Goal: Task Accomplishment & Management: Use online tool/utility

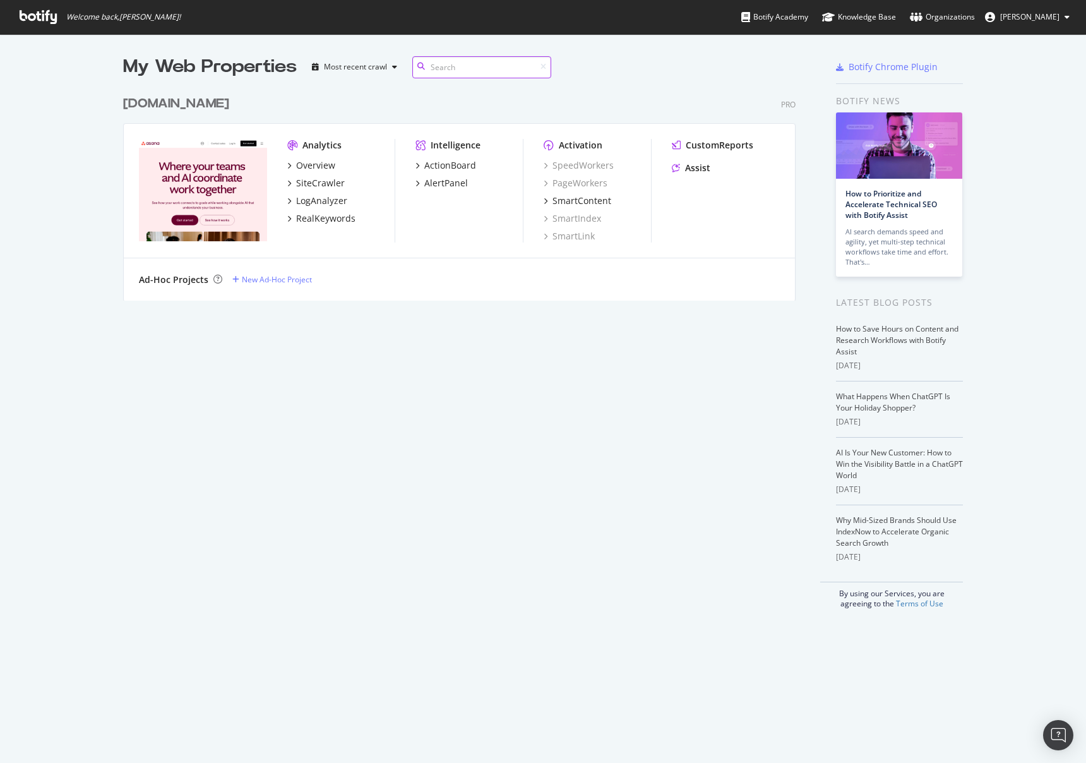
scroll to position [212, 673]
click at [191, 106] on div "[DOMAIN_NAME]" at bounding box center [176, 104] width 106 height 18
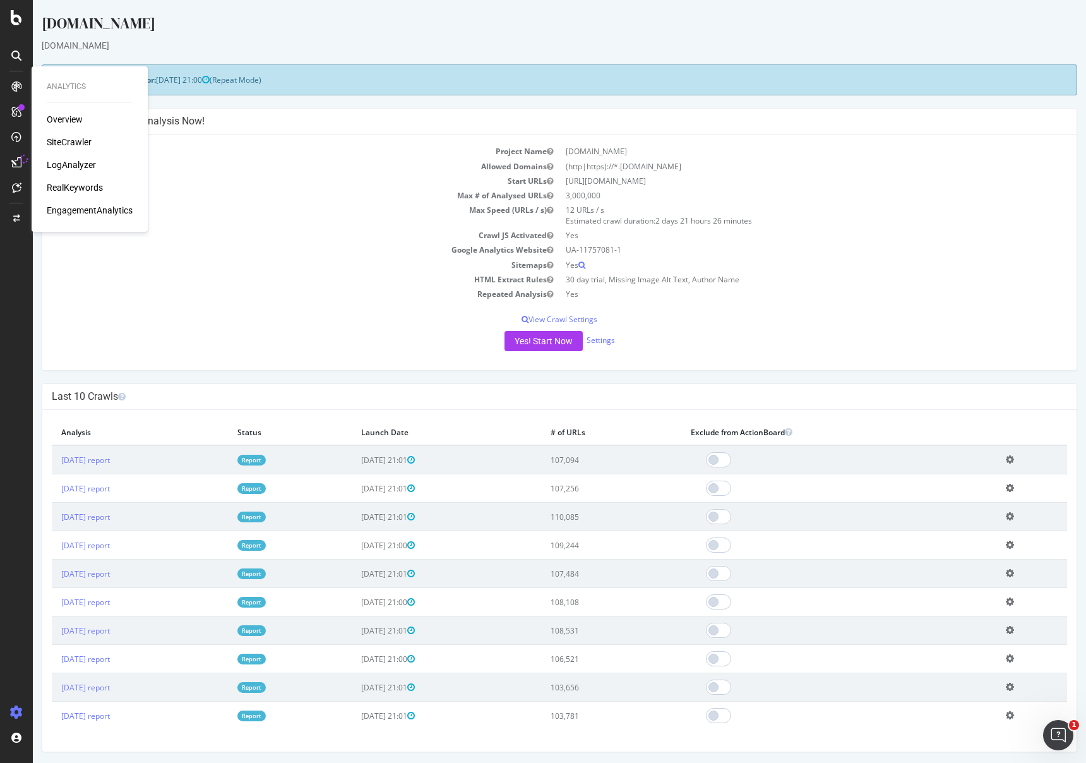
click at [64, 138] on div "SiteCrawler" at bounding box center [69, 142] width 45 height 13
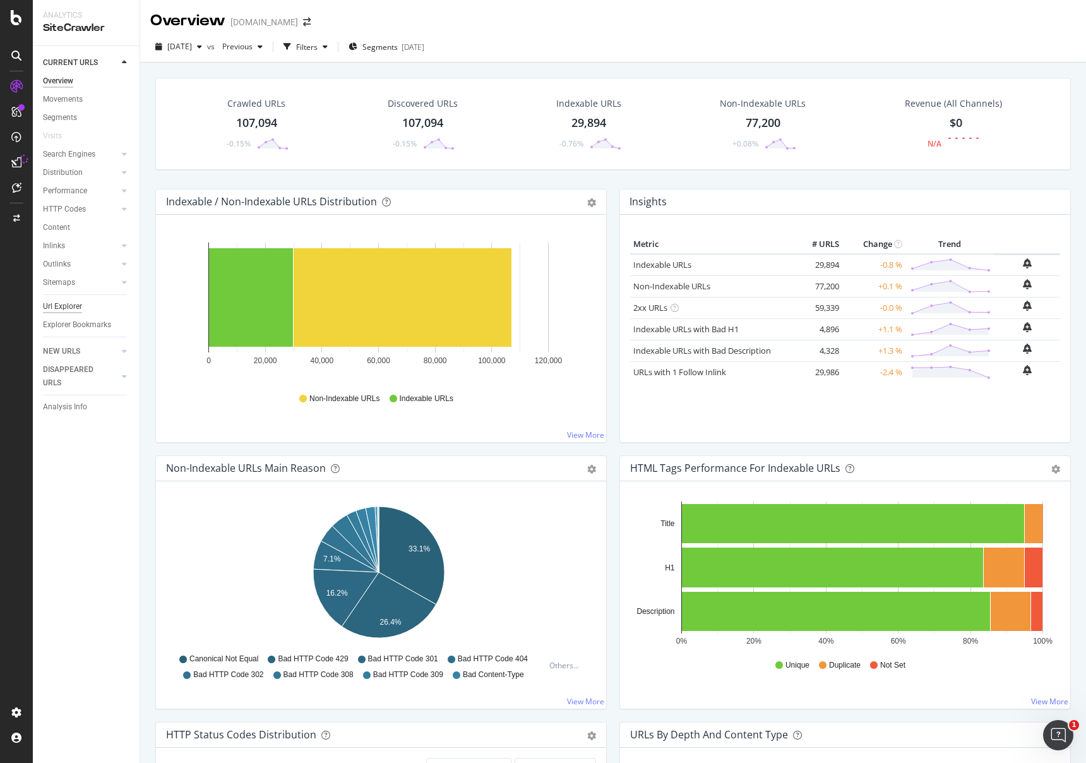
click at [67, 303] on div "Url Explorer" at bounding box center [62, 306] width 39 height 13
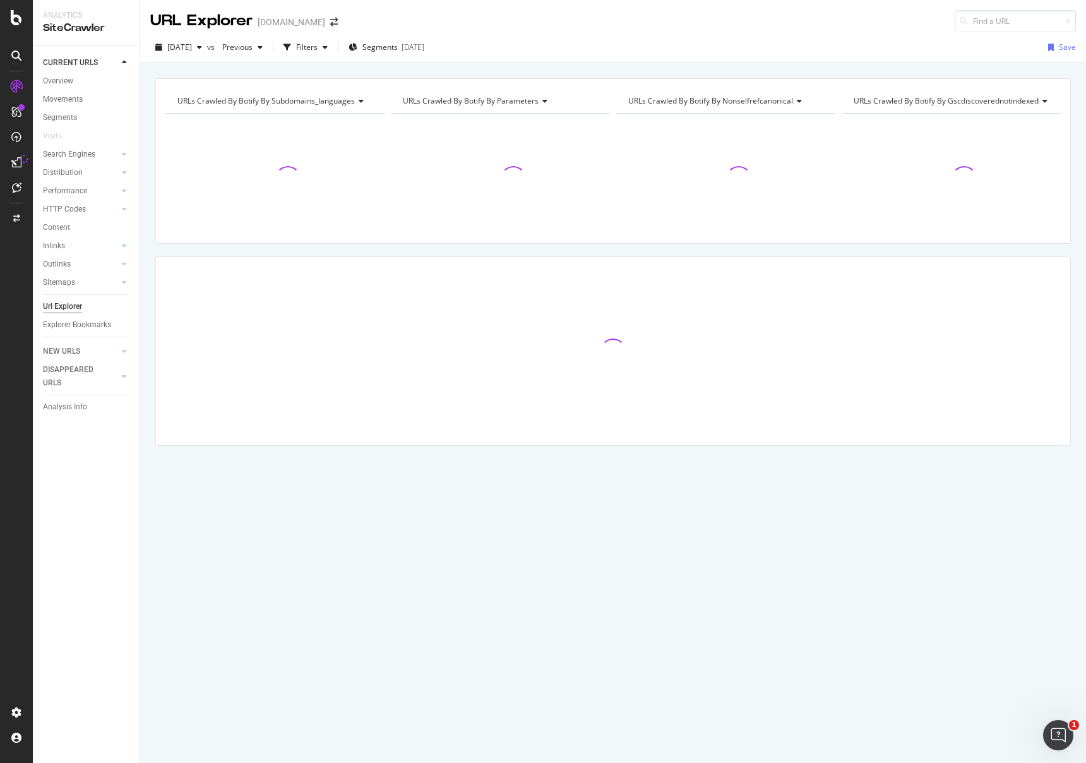
click at [118, 251] on div "Inlinks" at bounding box center [91, 246] width 97 height 18
click at [53, 248] on div "Inlinks" at bounding box center [54, 245] width 22 height 13
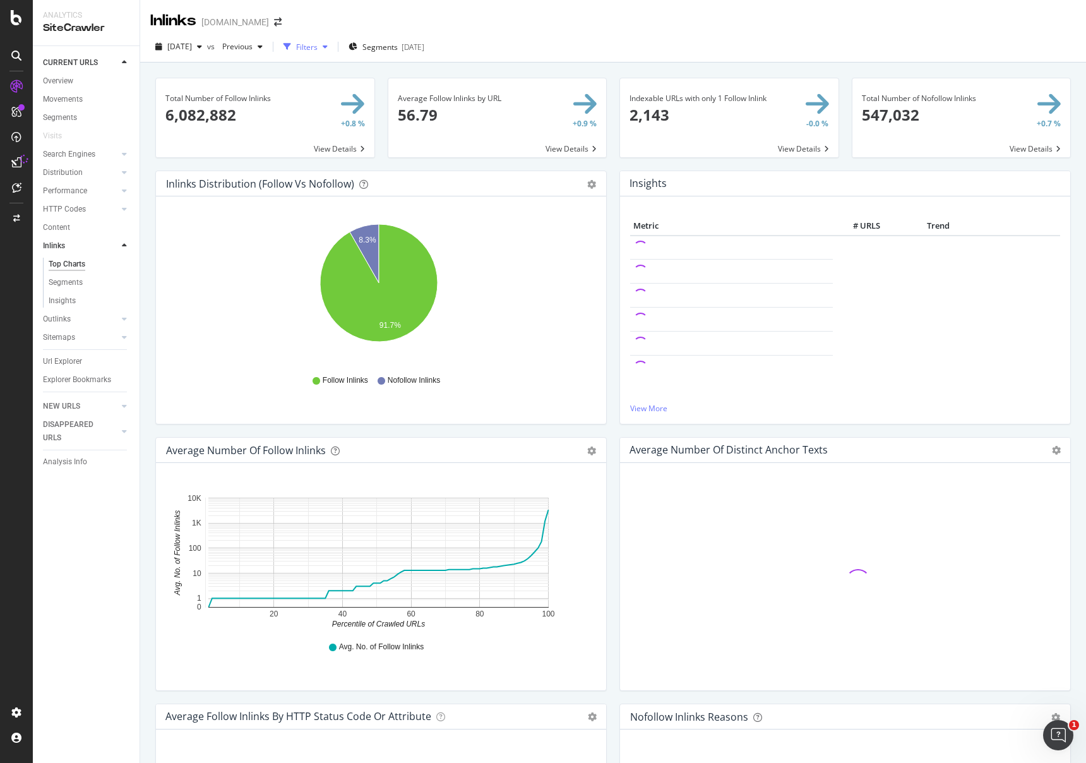
click at [318, 44] on div "Filters" at bounding box center [306, 47] width 21 height 11
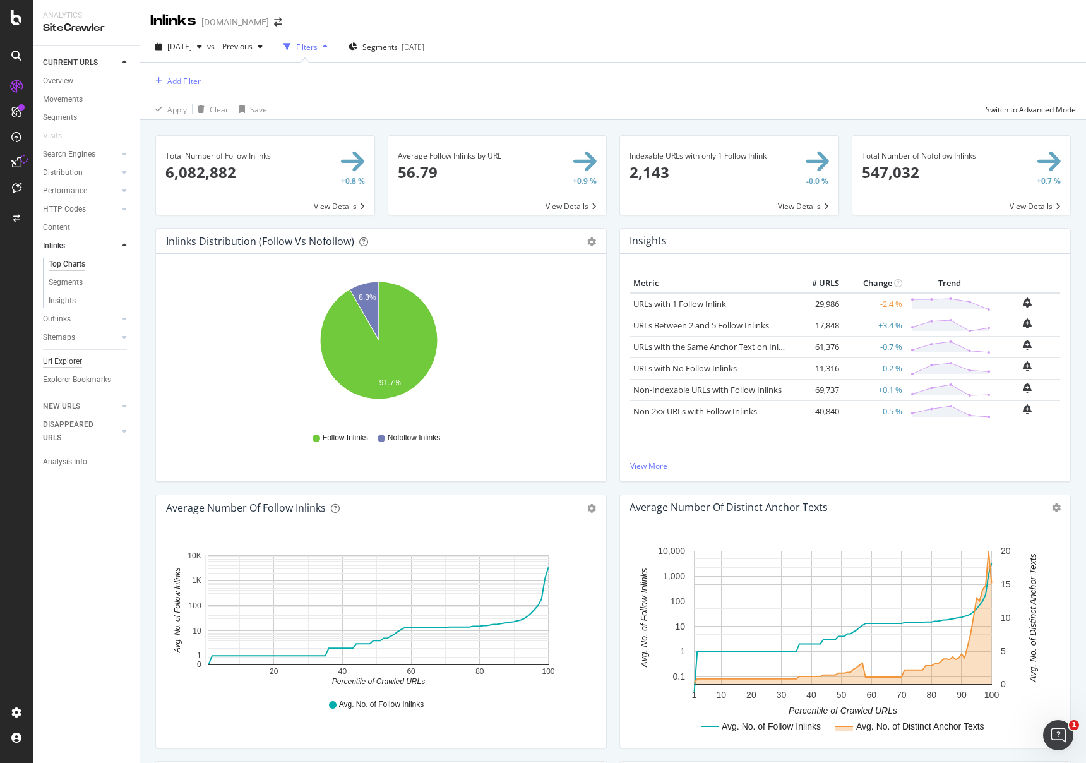
click at [68, 361] on div "Url Explorer" at bounding box center [62, 361] width 39 height 13
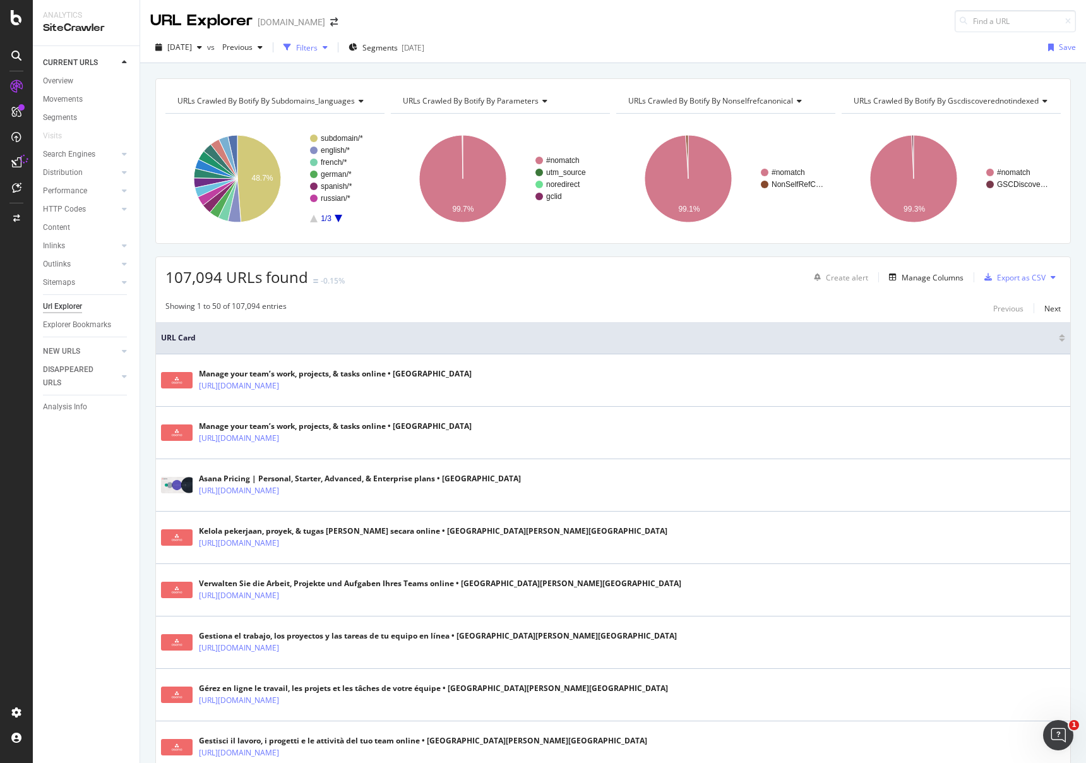
click at [318, 47] on div "Filters" at bounding box center [306, 47] width 21 height 11
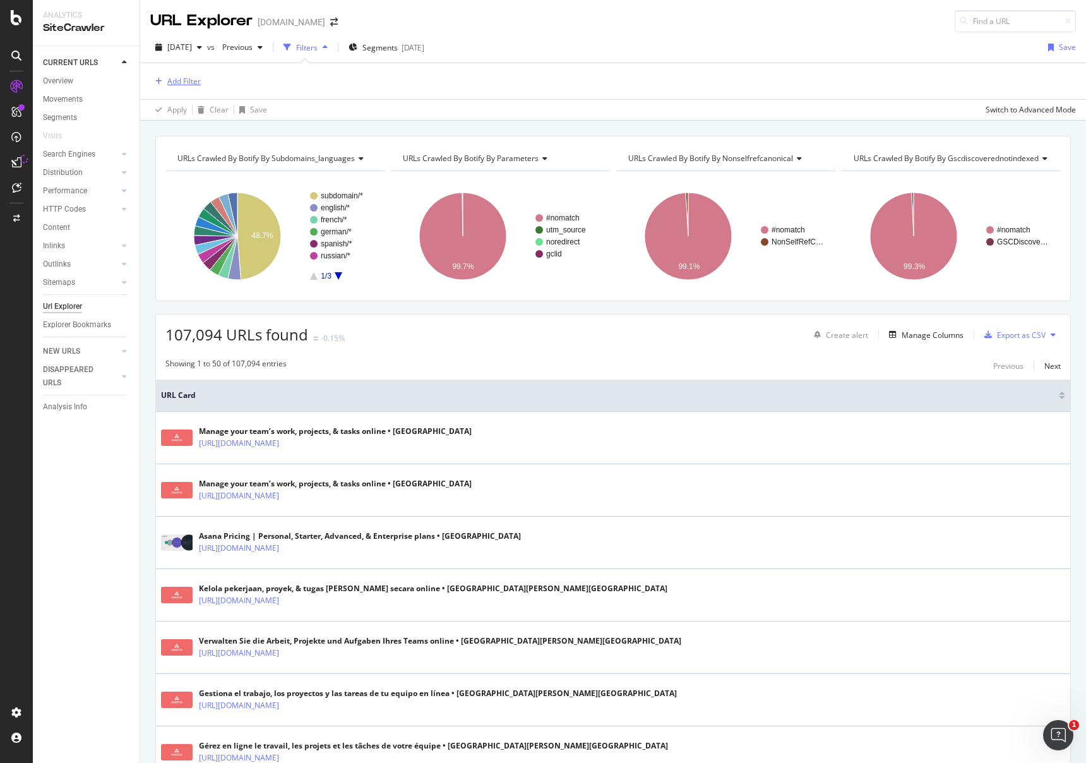
click at [184, 76] on div "Add Filter" at bounding box center [183, 81] width 33 height 11
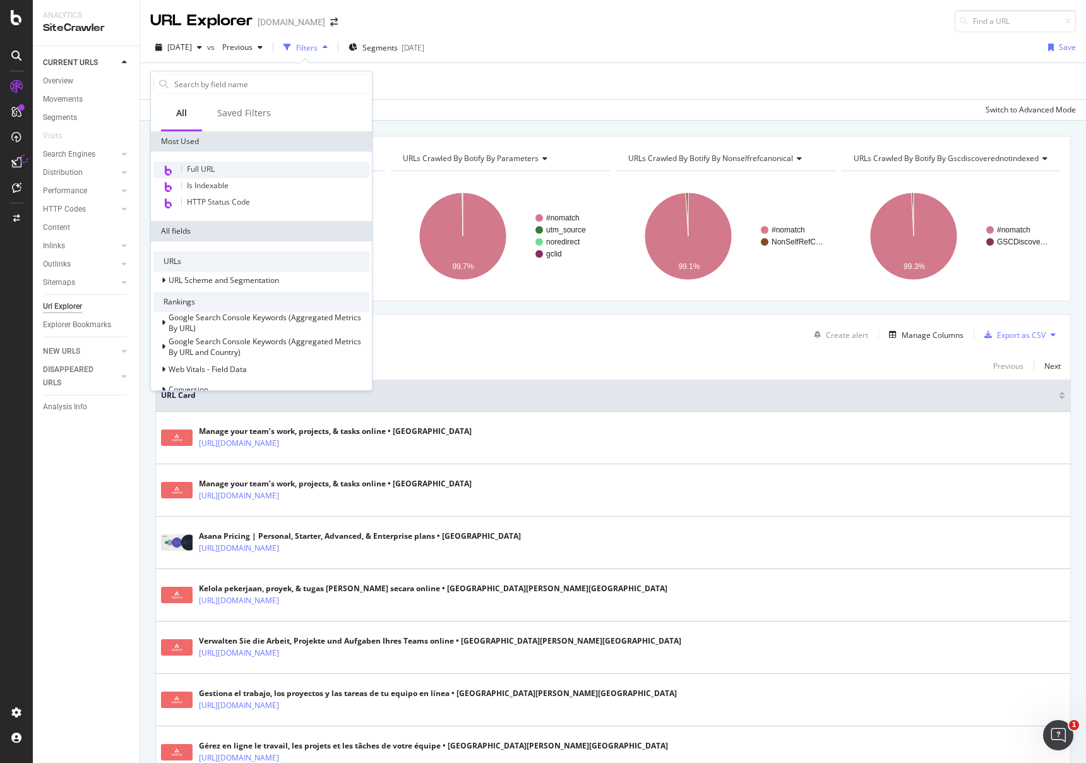
click at [208, 165] on span "Full URL" at bounding box center [201, 169] width 28 height 11
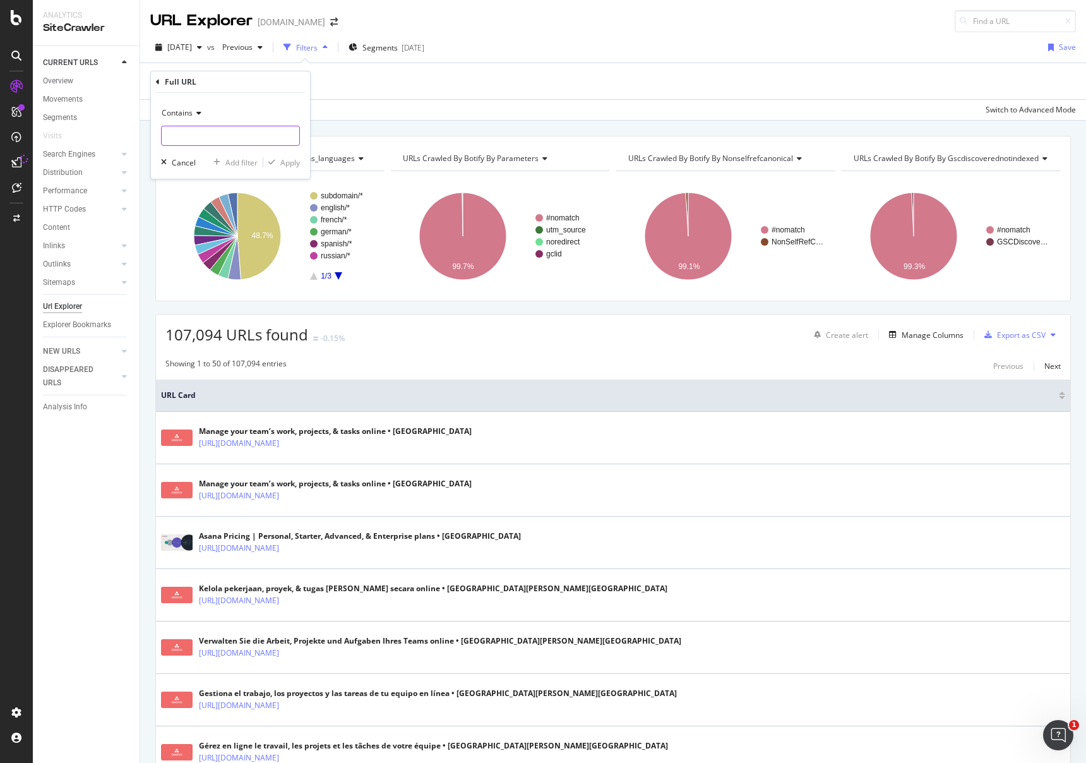
click at [195, 133] on input "text" at bounding box center [231, 136] width 138 height 20
paste input "[URL][DOMAIN_NAME]"
type input "[URL][DOMAIN_NAME]"
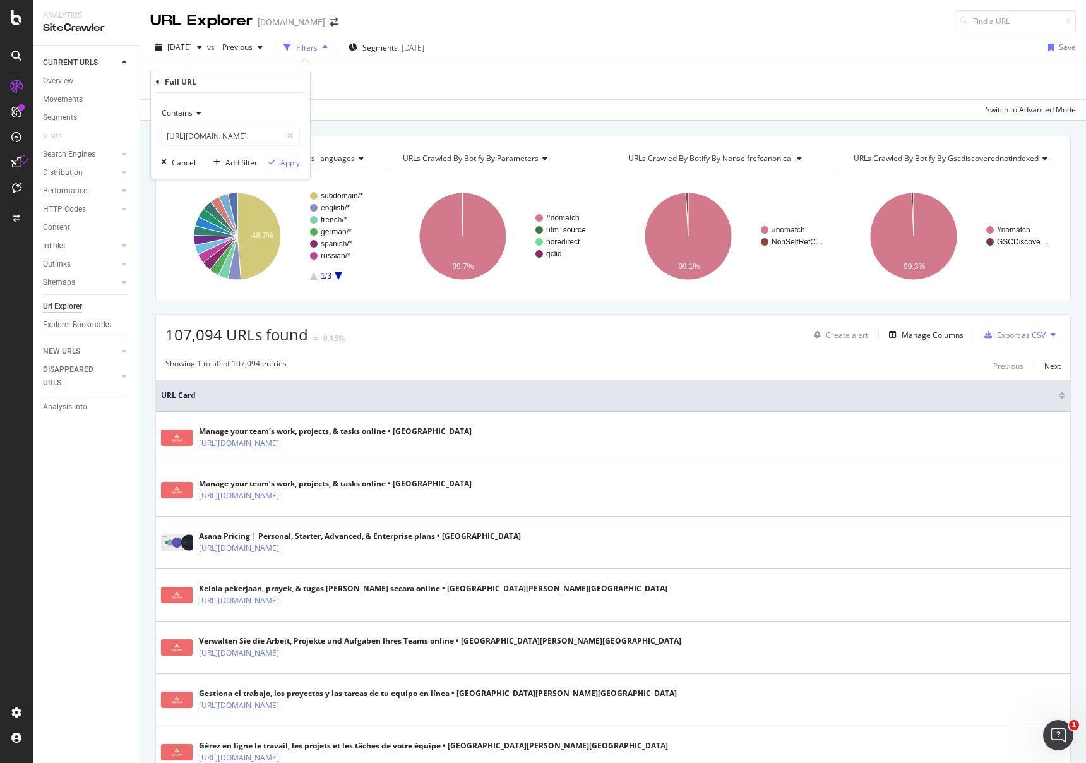
click at [193, 108] on div "Contains" at bounding box center [230, 113] width 139 height 20
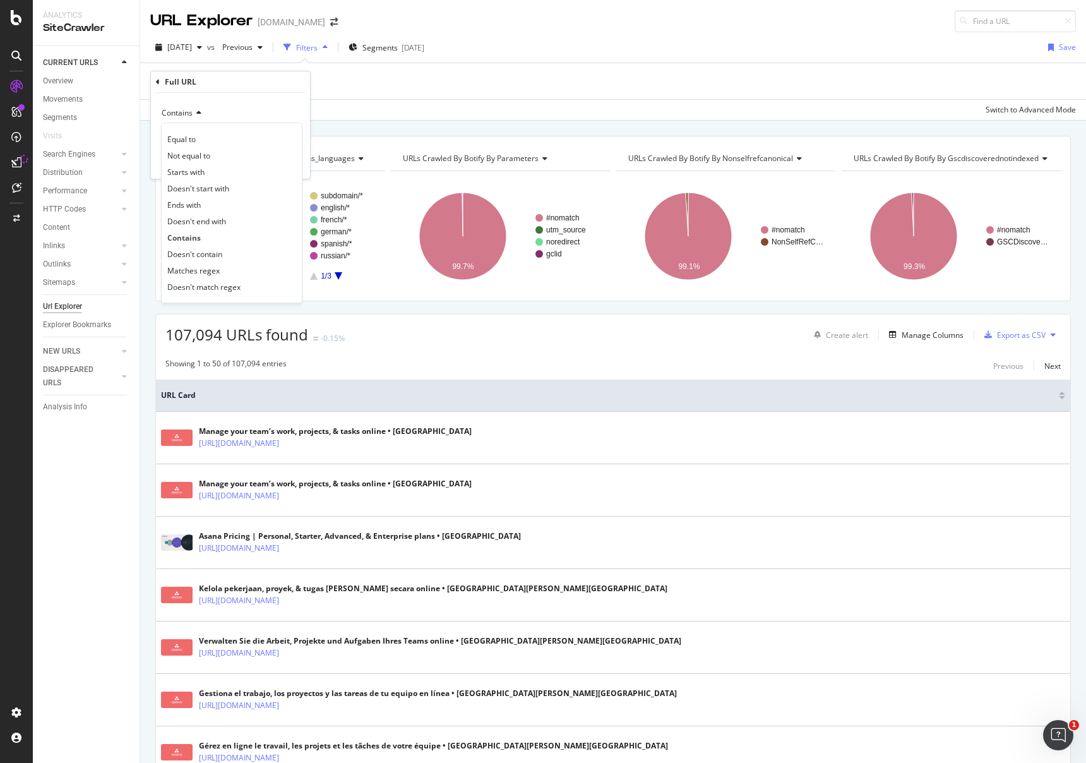
drag, startPoint x: 189, startPoint y: 142, endPoint x: 257, endPoint y: 172, distance: 73.8
click at [189, 142] on span "Equal to" at bounding box center [181, 139] width 28 height 11
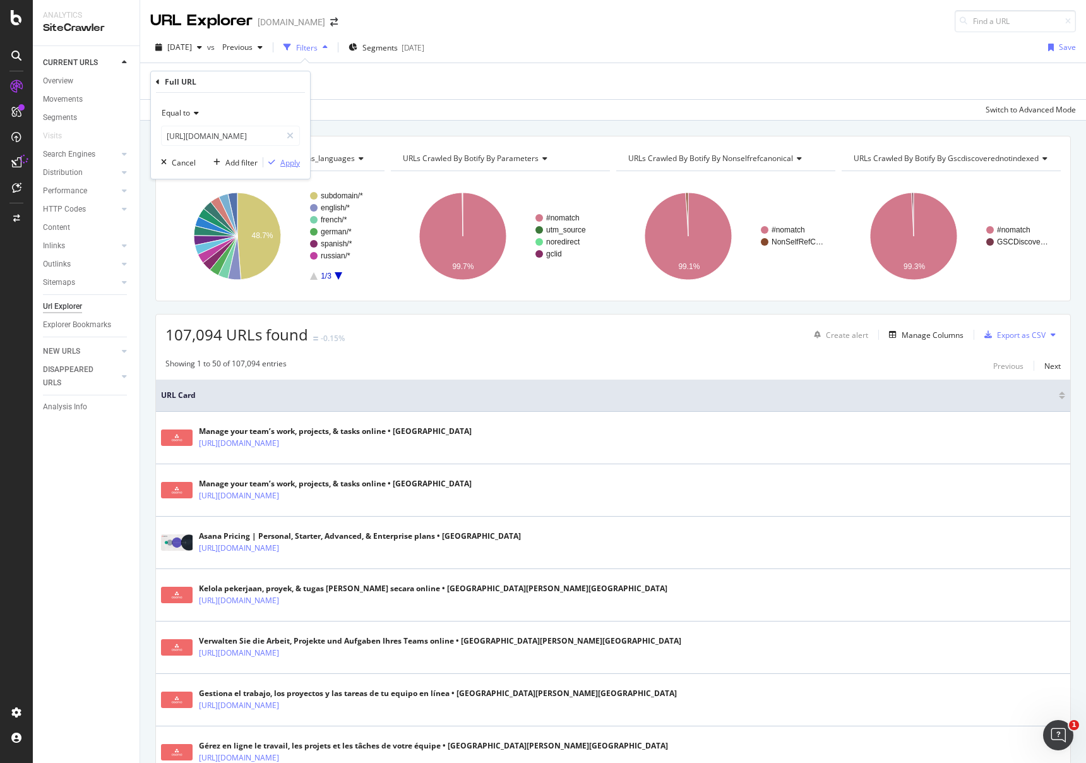
click at [284, 163] on div "Apply" at bounding box center [290, 162] width 20 height 11
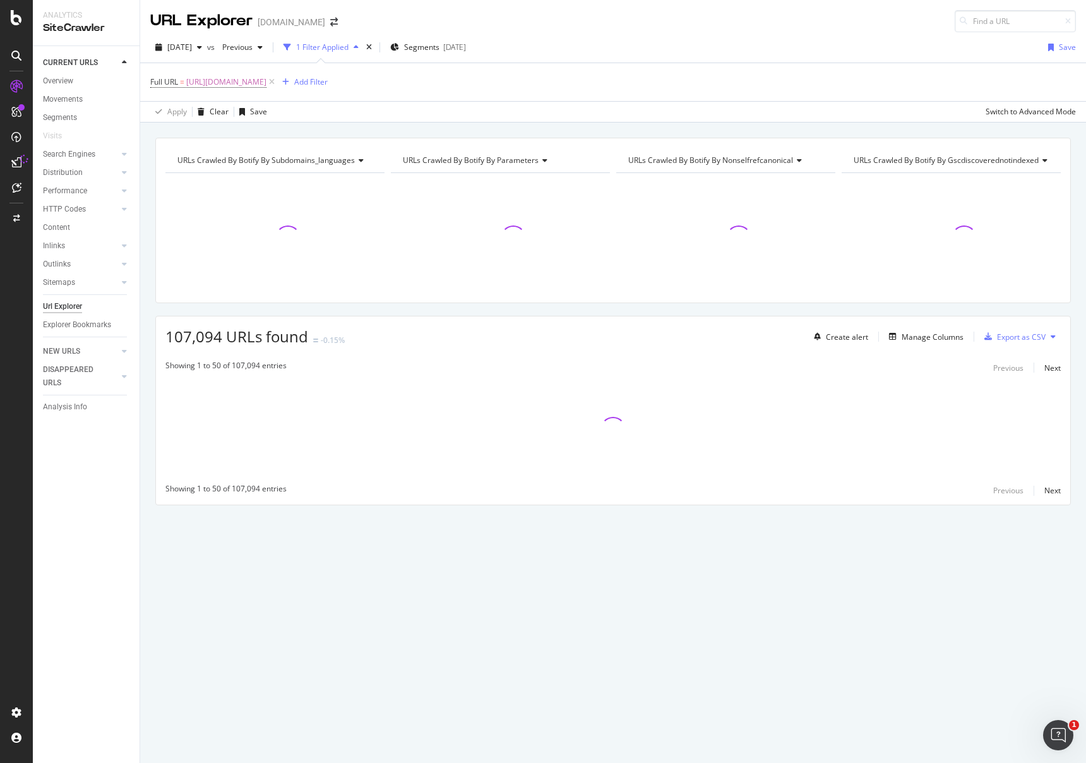
click at [546, 78] on div "Full URL = [URL][DOMAIN_NAME] Add Filter" at bounding box center [613, 82] width 926 height 38
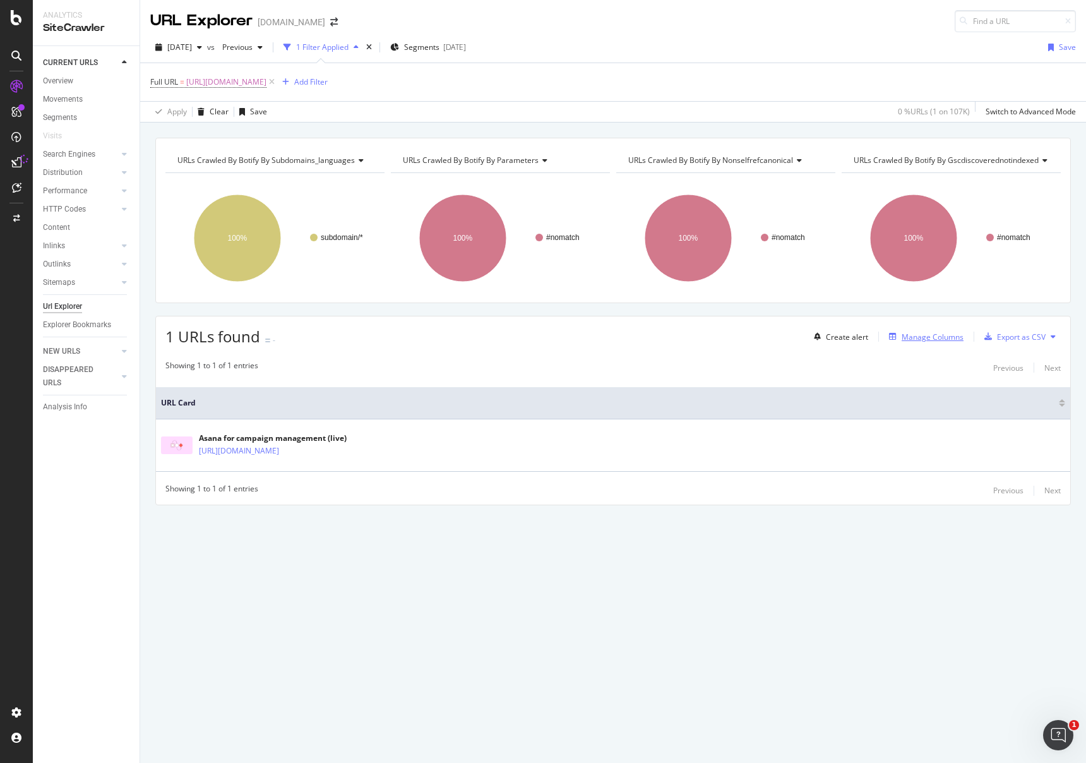
click at [944, 337] on div "Manage Columns" at bounding box center [933, 337] width 62 height 11
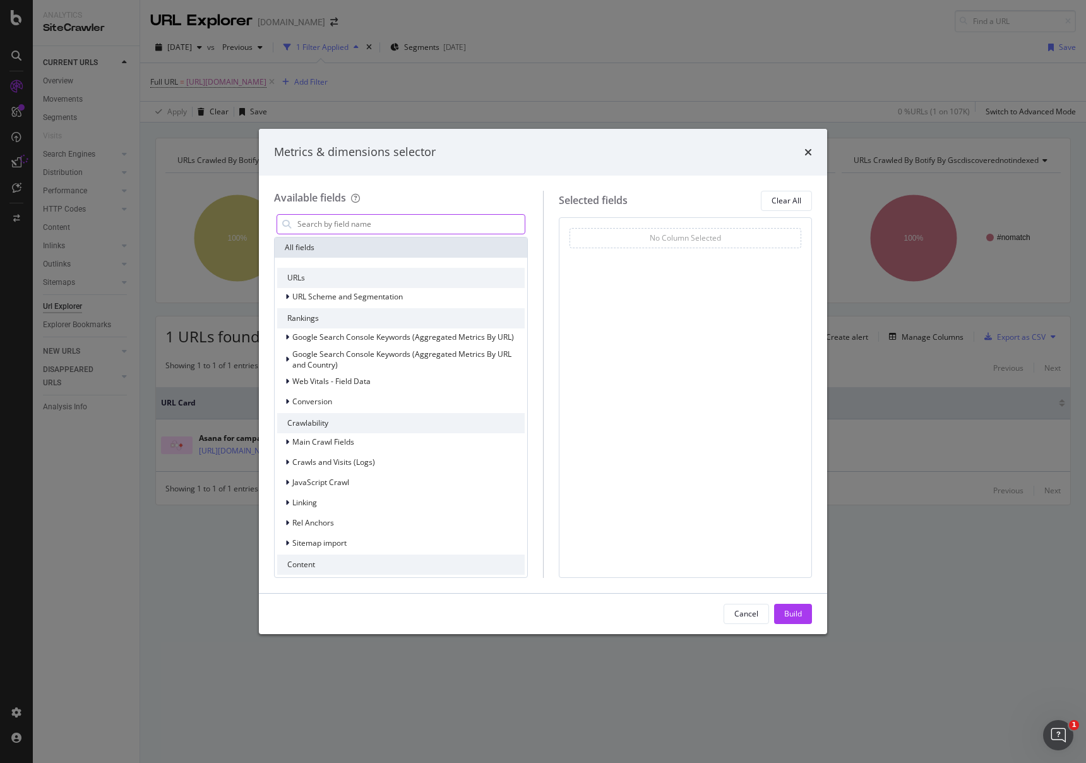
click at [454, 225] on input "modal" at bounding box center [410, 224] width 229 height 19
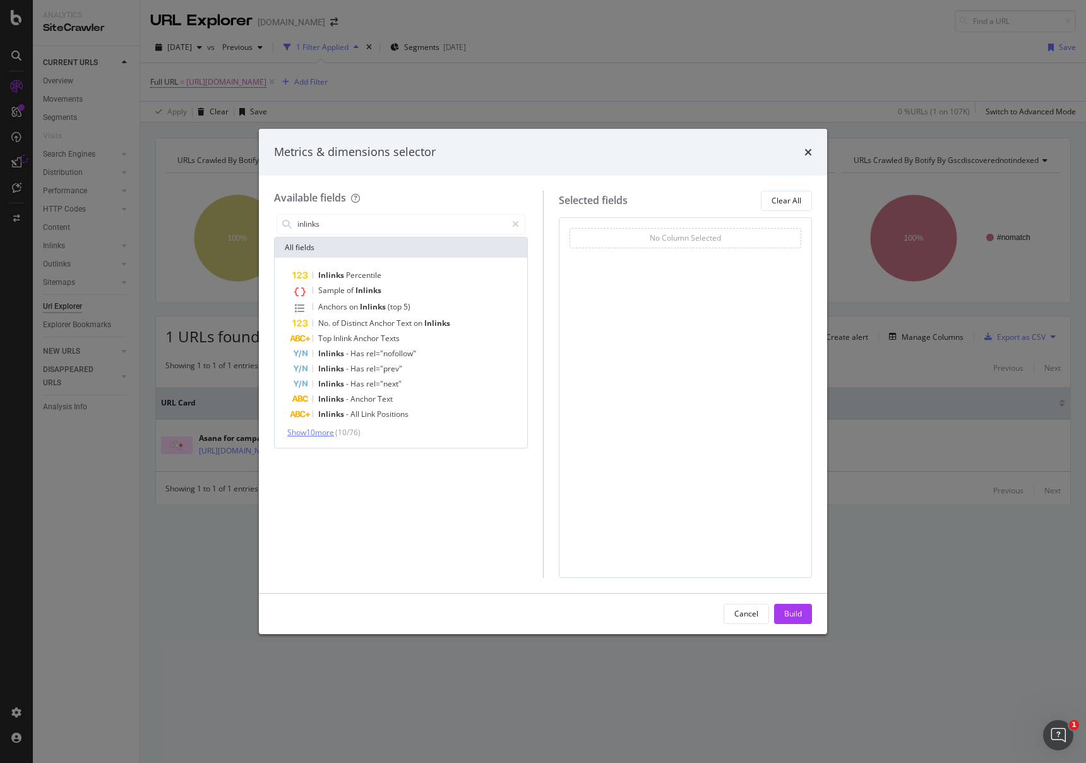
type input "inlinks"
click at [327, 434] on span "Show 10 more" at bounding box center [310, 432] width 47 height 11
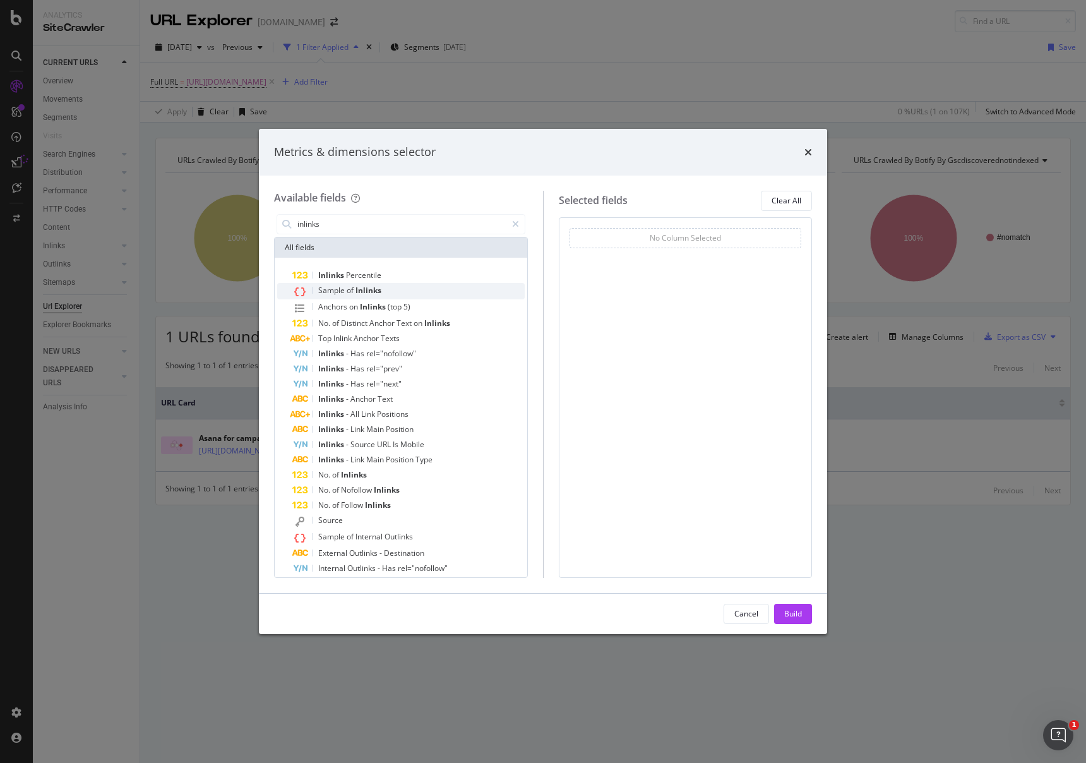
click at [366, 289] on span "Inlinks" at bounding box center [369, 290] width 26 height 11
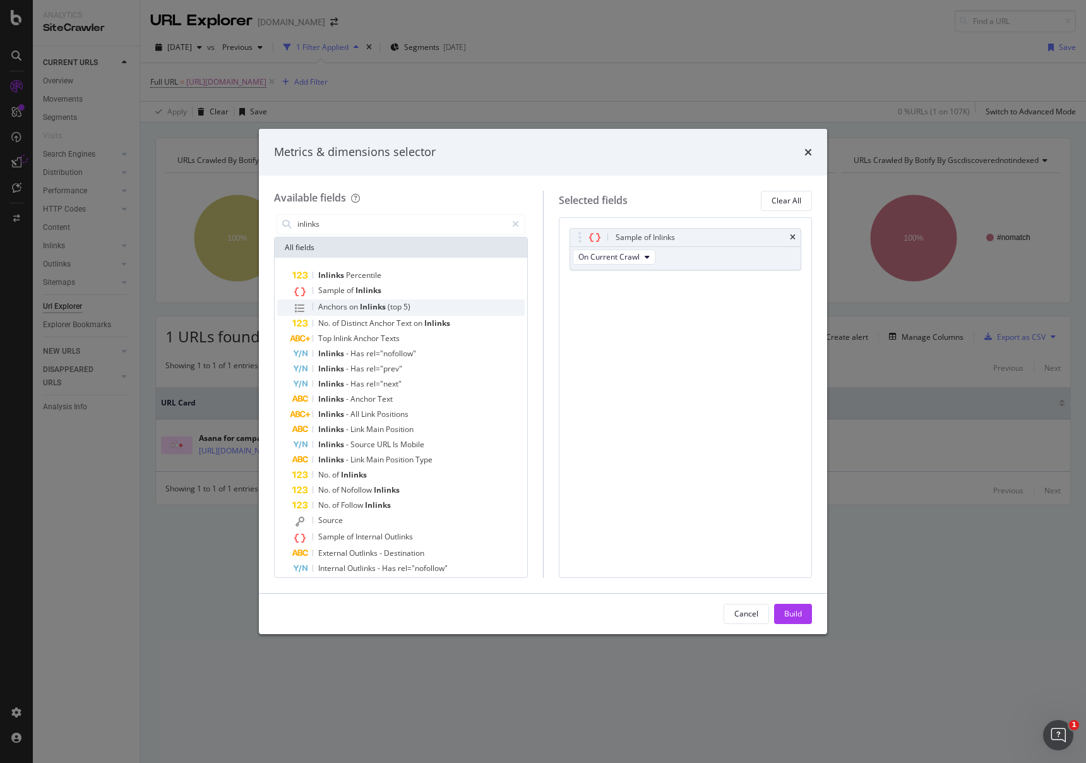
click at [385, 306] on span "Inlinks" at bounding box center [374, 306] width 28 height 11
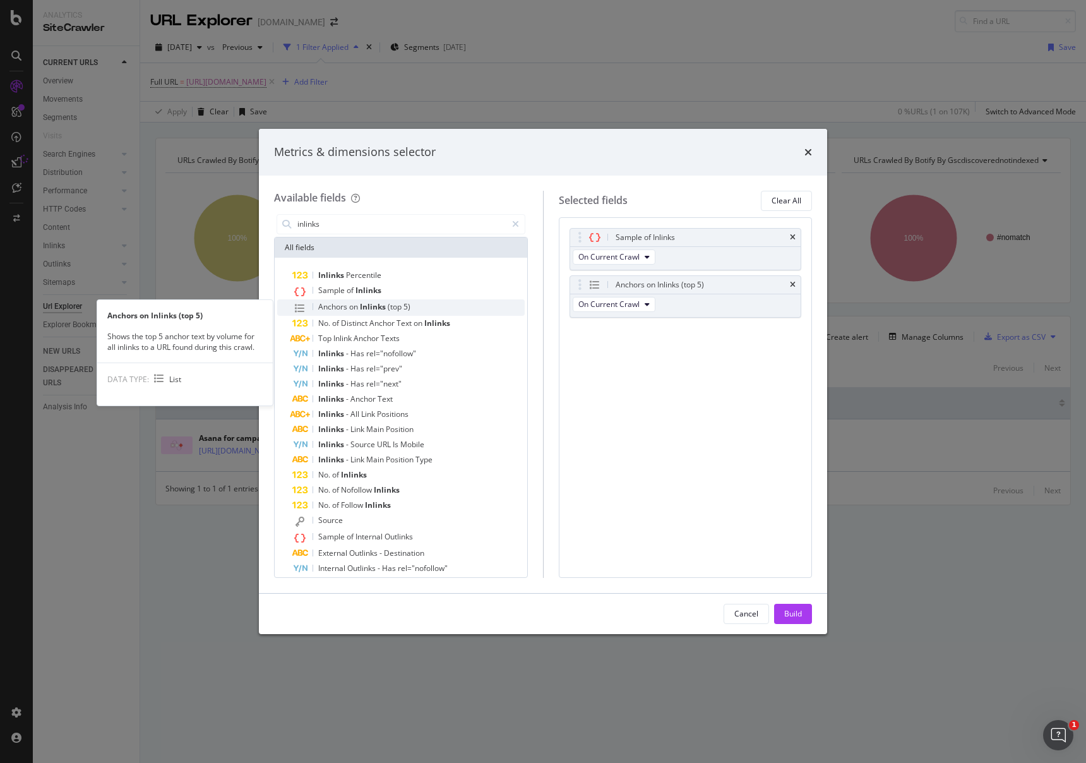
click at [424, 309] on div "Anchors on Inlinks (top 5)" at bounding box center [408, 307] width 232 height 16
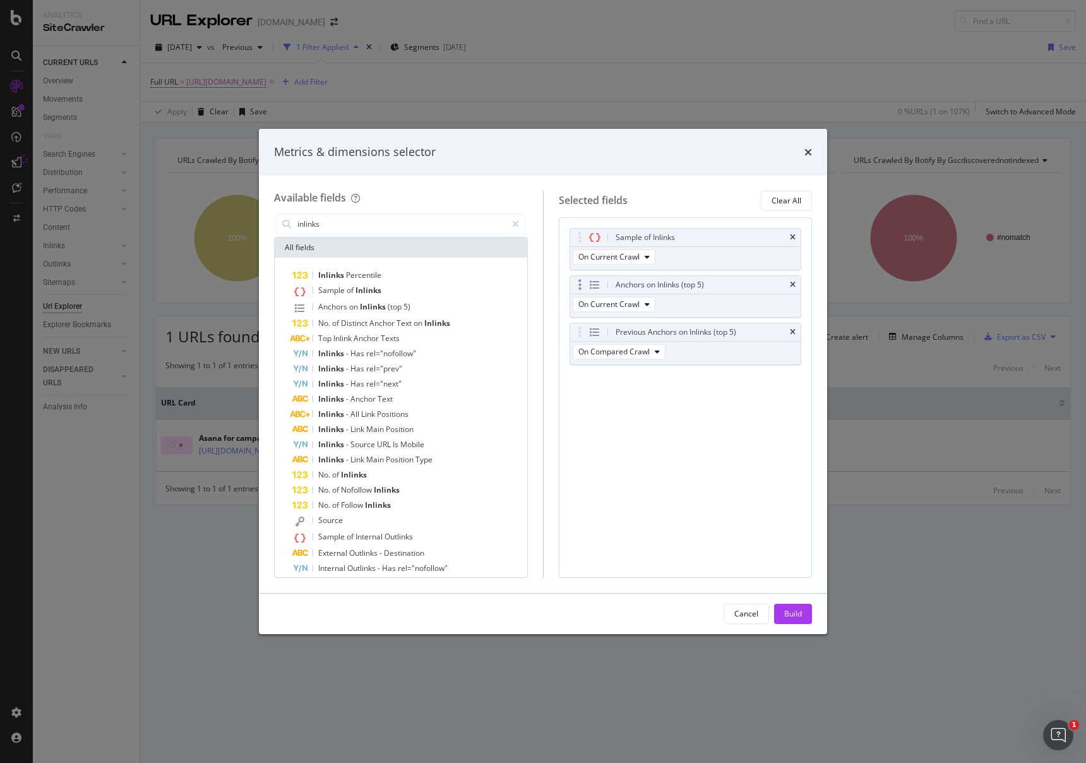
click at [799, 284] on div "Anchors on Inlinks (top 5)" at bounding box center [685, 285] width 231 height 18
click at [793, 285] on icon "times" at bounding box center [793, 285] width 6 height 8
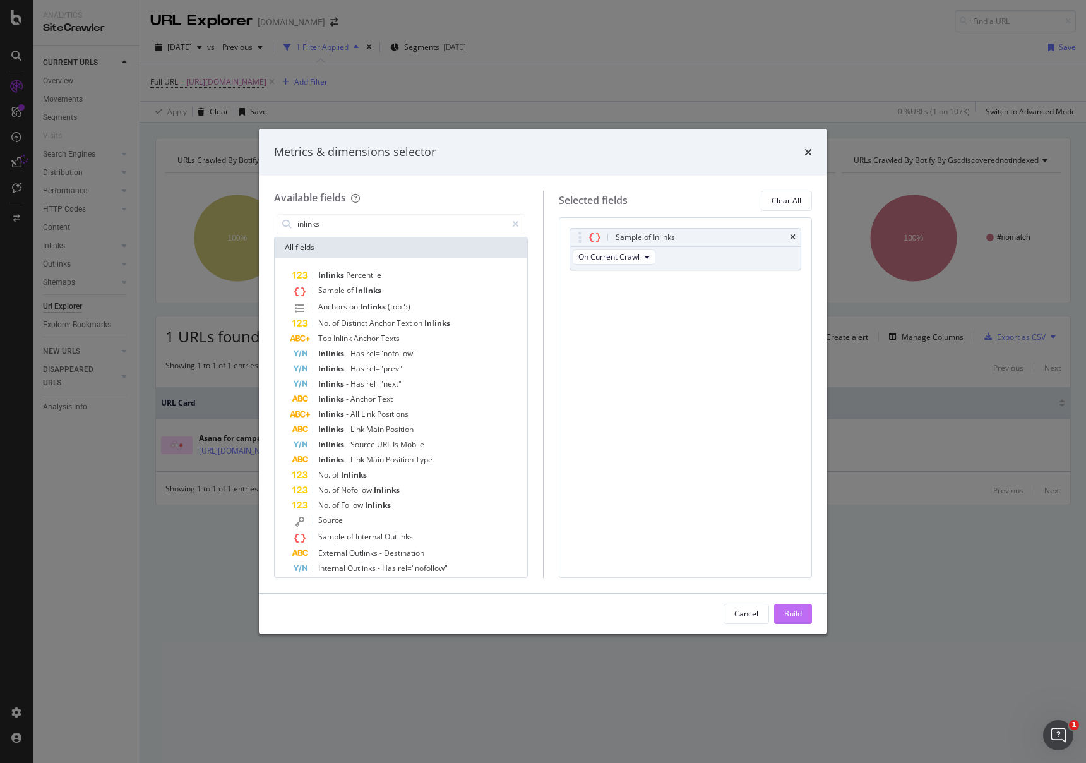
click at [795, 615] on div "Build" at bounding box center [793, 613] width 18 height 11
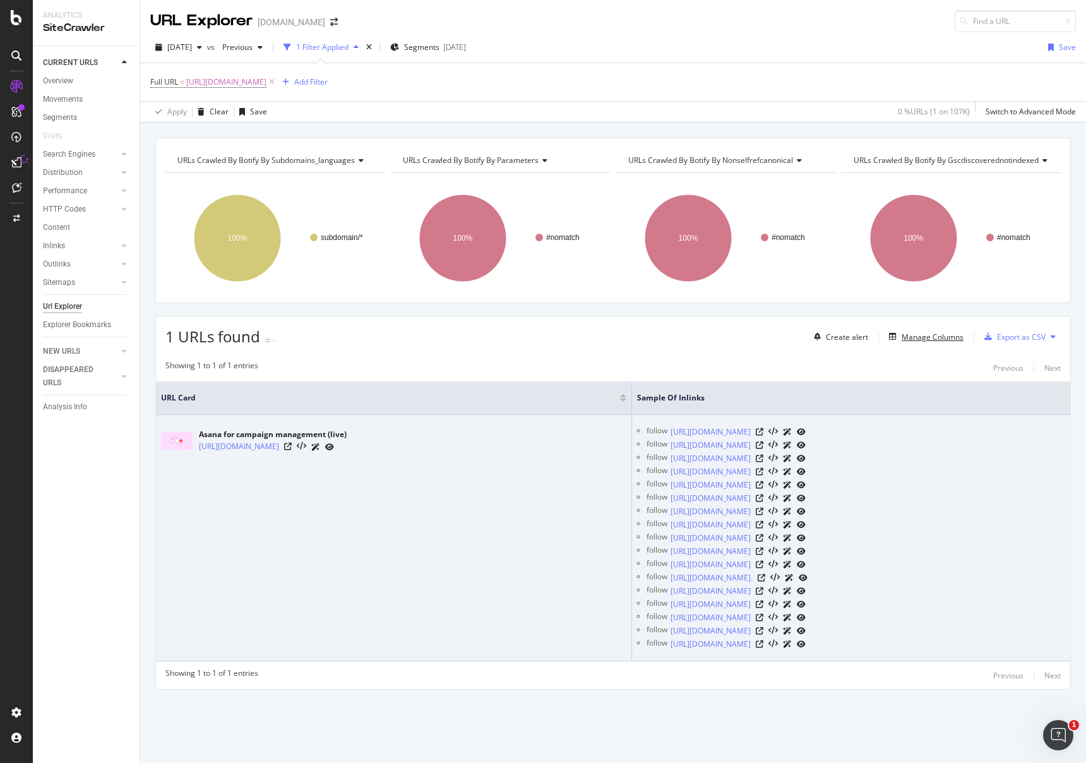
scroll to position [33, 0]
click at [764, 455] on icon at bounding box center [760, 459] width 8 height 8
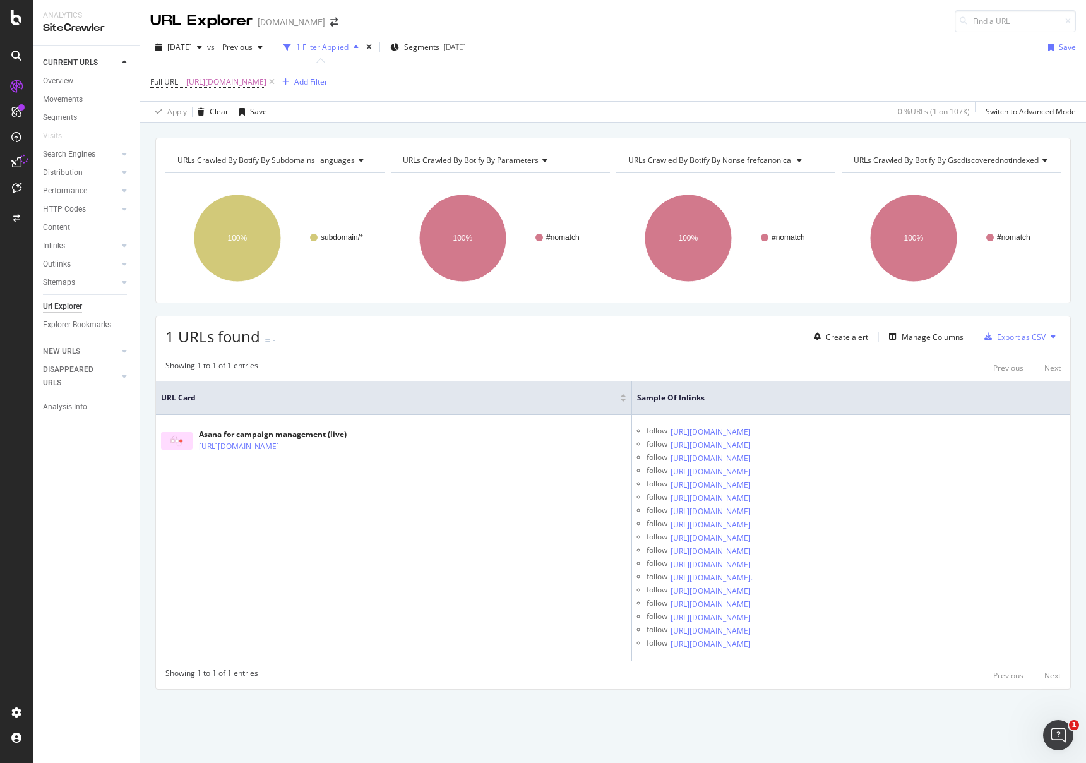
drag, startPoint x: 459, startPoint y: 416, endPoint x: 299, endPoint y: 364, distance: 167.4
click at [199, 440] on div "[URL][DOMAIN_NAME]" at bounding box center [273, 446] width 148 height 13
copy link "[URL][DOMAIN_NAME]"
click at [328, 76] on div "Add Filter" at bounding box center [310, 81] width 33 height 11
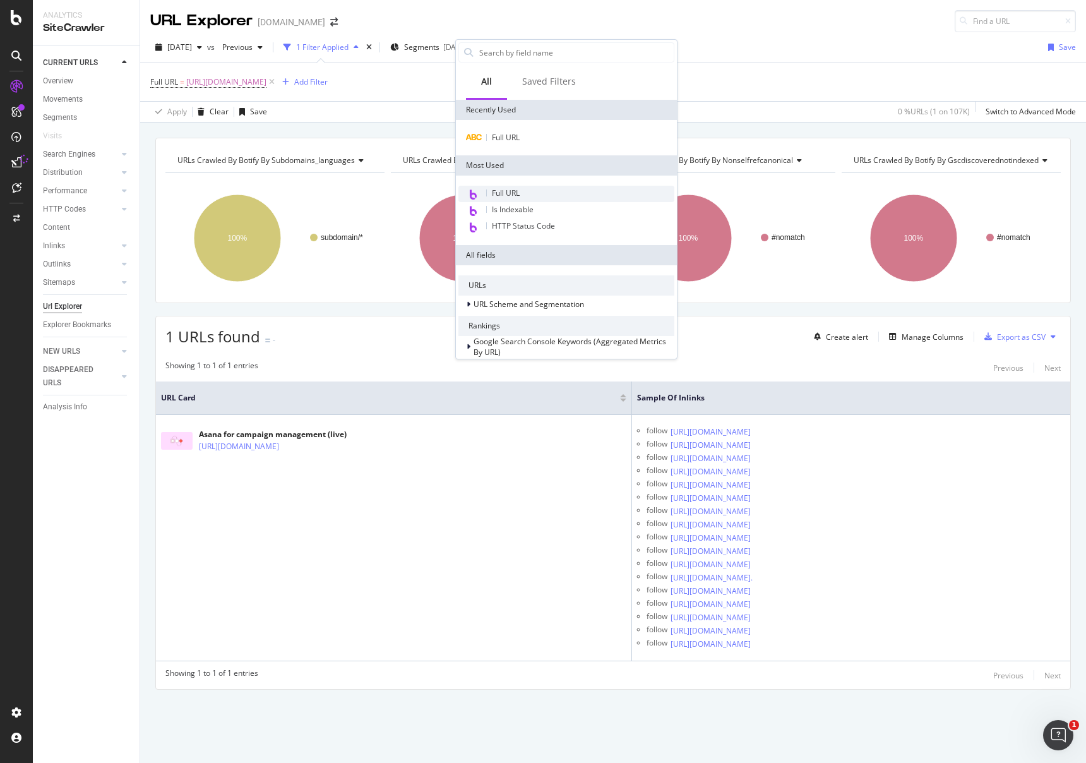
click at [554, 194] on div "Full URL" at bounding box center [567, 194] width 216 height 16
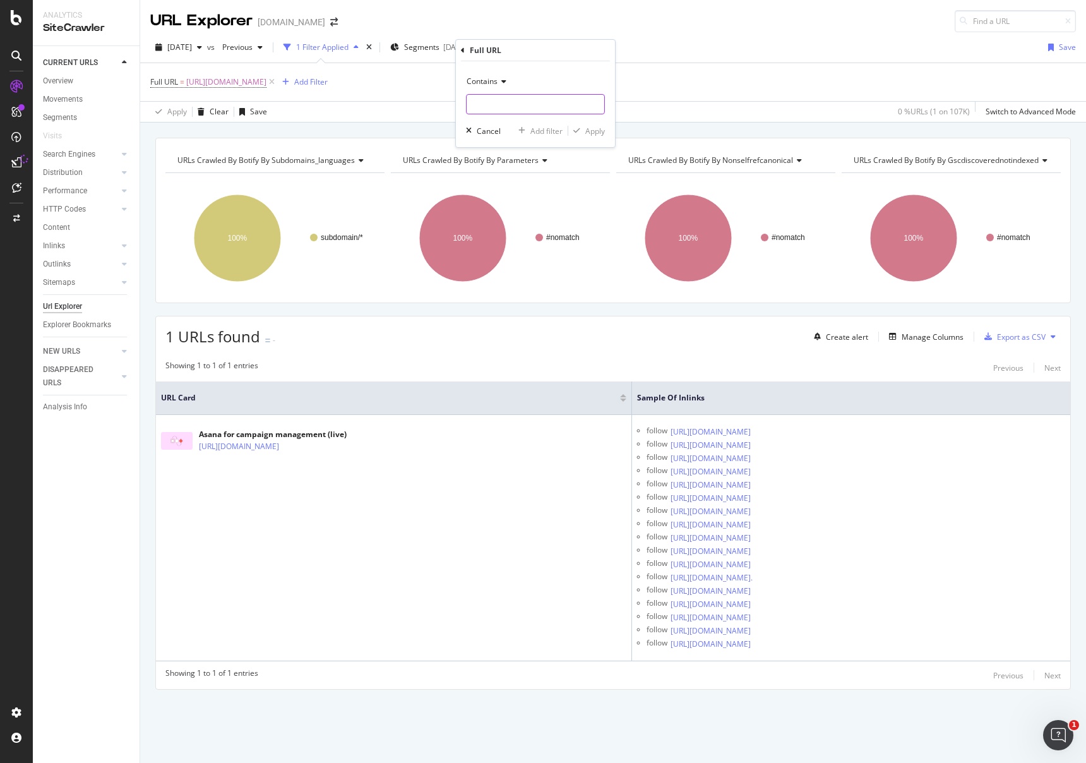
click at [502, 104] on input "text" at bounding box center [536, 104] width 138 height 20
paste input "2. [URL][DOMAIN_NAME]"
type input "2. [URL][DOMAIN_NAME]"
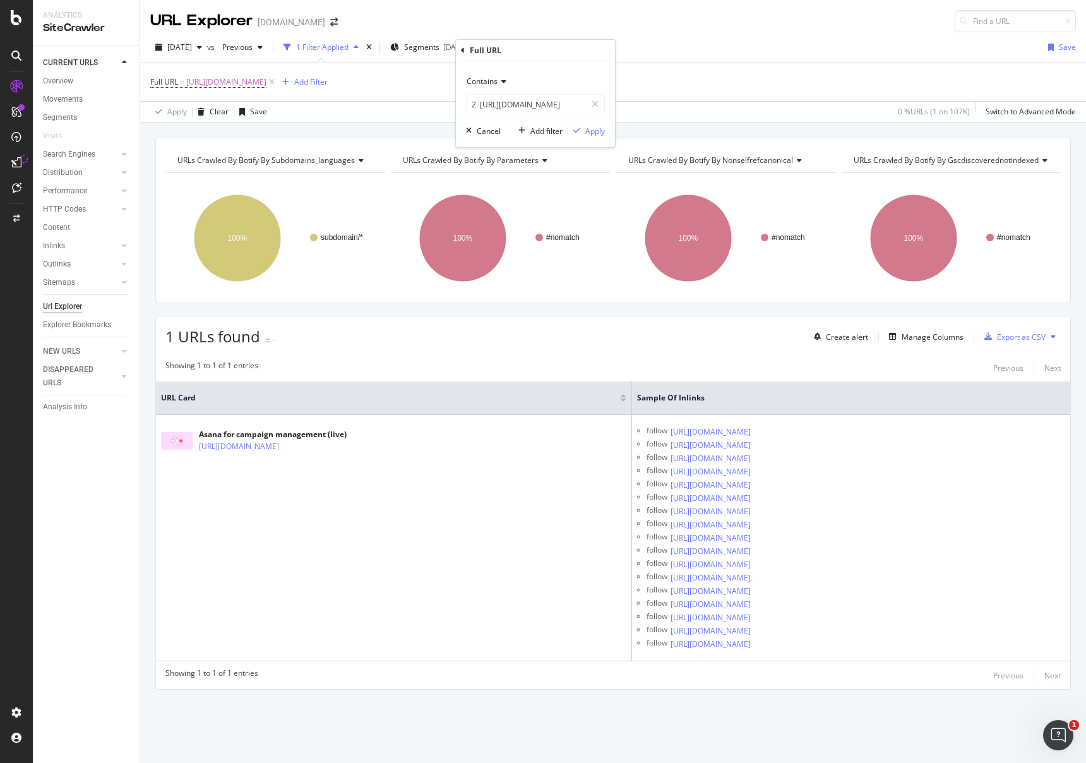
click at [482, 73] on div "Contains" at bounding box center [535, 81] width 139 height 20
click at [495, 109] on span "Equal to" at bounding box center [486, 107] width 28 height 11
click at [587, 136] on button "Apply" at bounding box center [586, 130] width 37 height 13
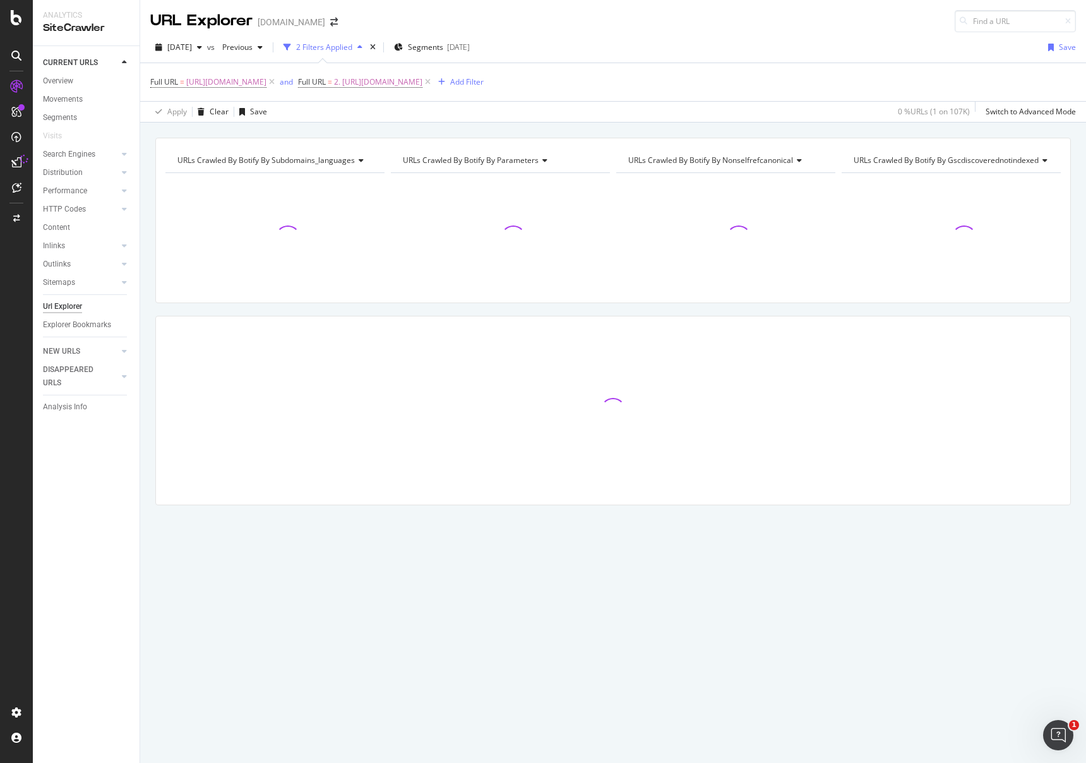
click at [591, 128] on div "URLs Crawled By Botify By subdomains_languages Chart (by Value) Table Expand Ex…" at bounding box center [613, 138] width 946 height 30
click at [293, 84] on div "and" at bounding box center [286, 81] width 13 height 11
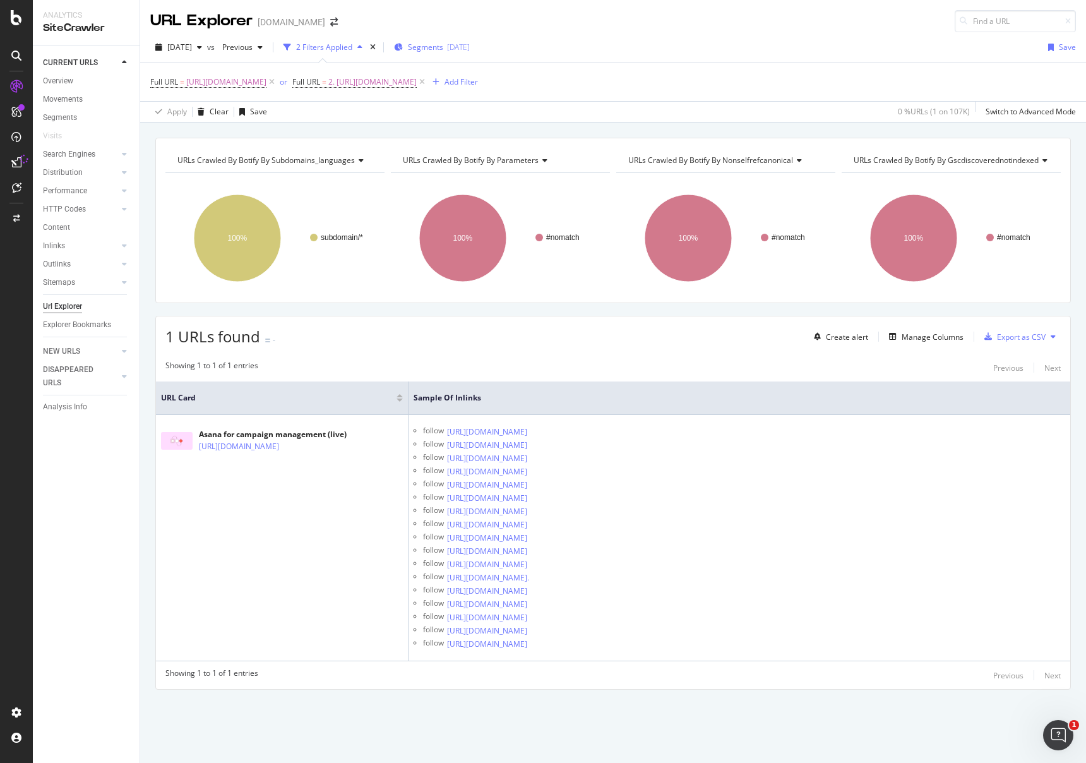
click at [470, 48] on div "[DATE]" at bounding box center [458, 47] width 23 height 11
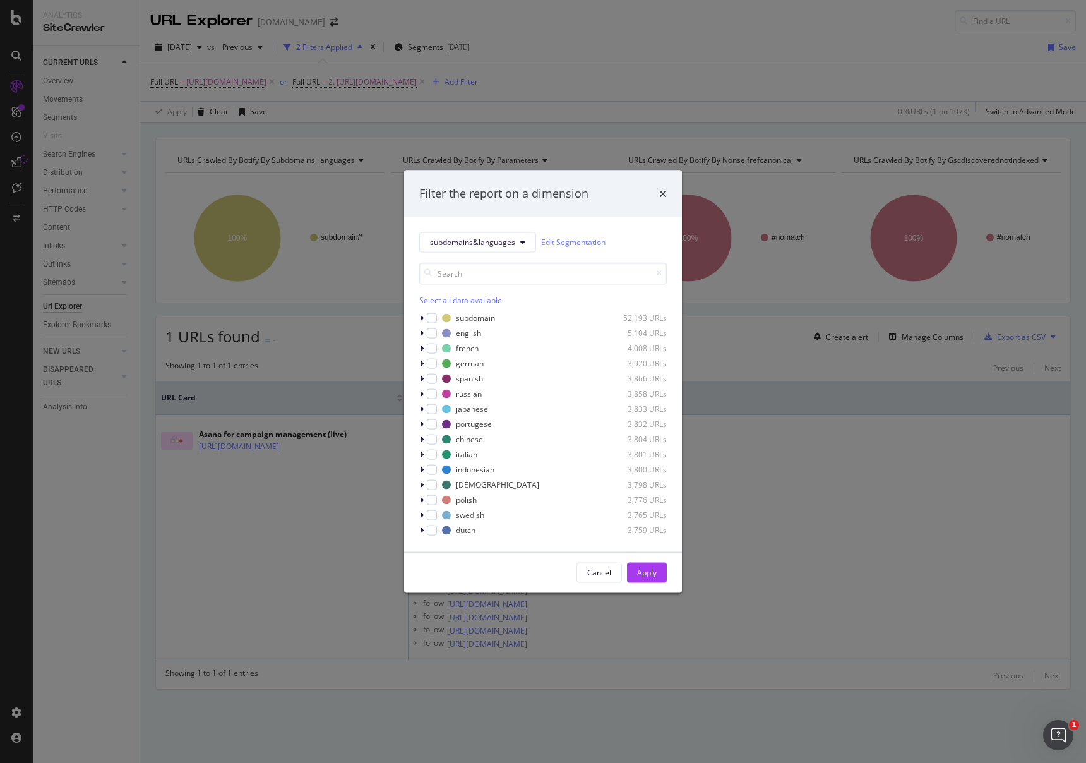
click at [211, 537] on div "Filter the report on a dimension subdomains&languages Edit Segmentation Select …" at bounding box center [543, 381] width 1086 height 763
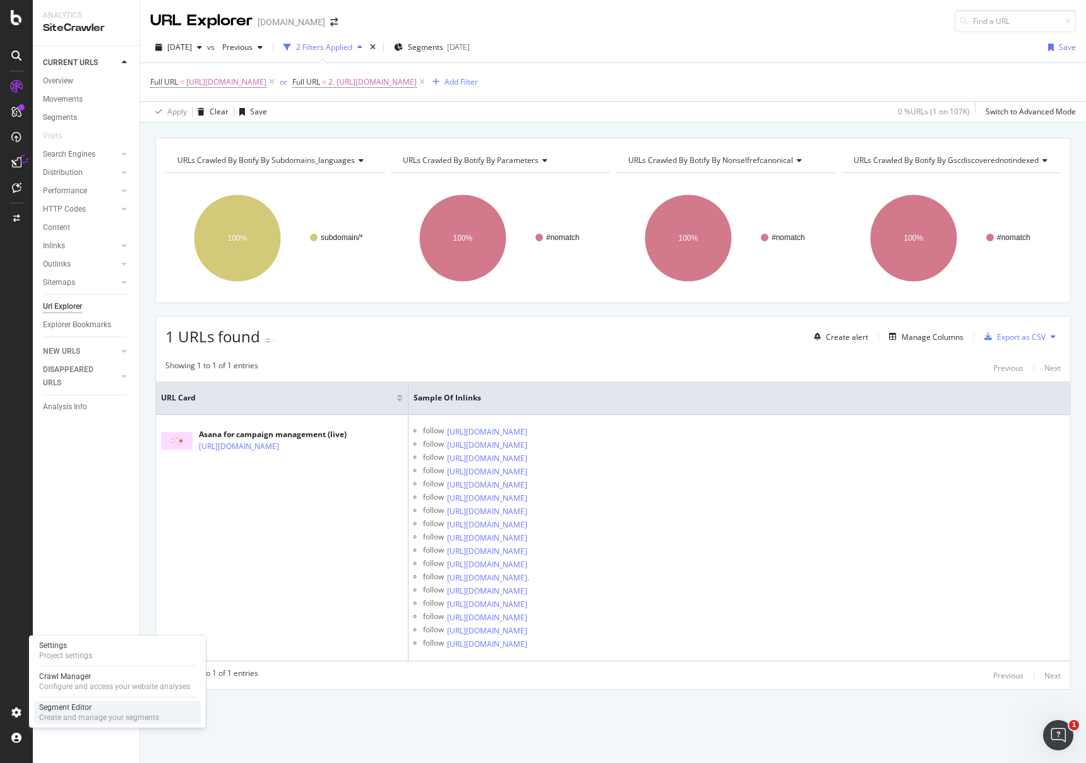
click at [100, 709] on div "Segment Editor" at bounding box center [99, 707] width 120 height 10
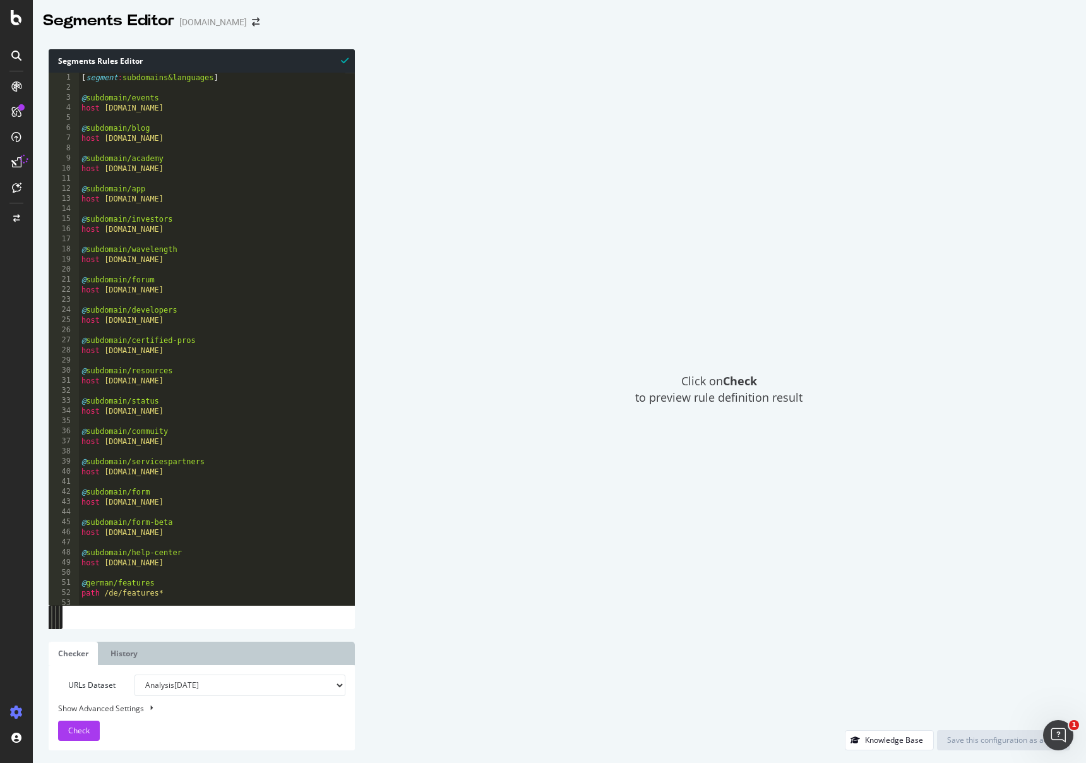
click at [233, 180] on div "[ segment : subdomains&languages ] @ subdomain/events host [DOMAIN_NAME] @ subd…" at bounding box center [306, 344] width 455 height 543
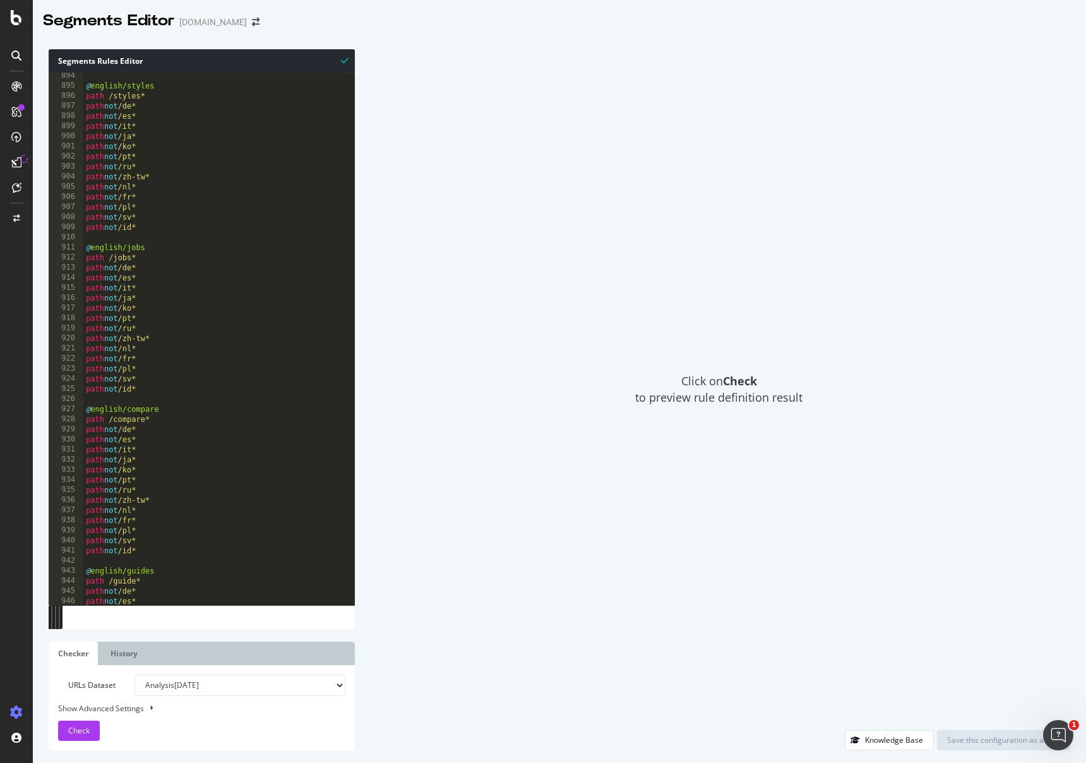
scroll to position [5654, 0]
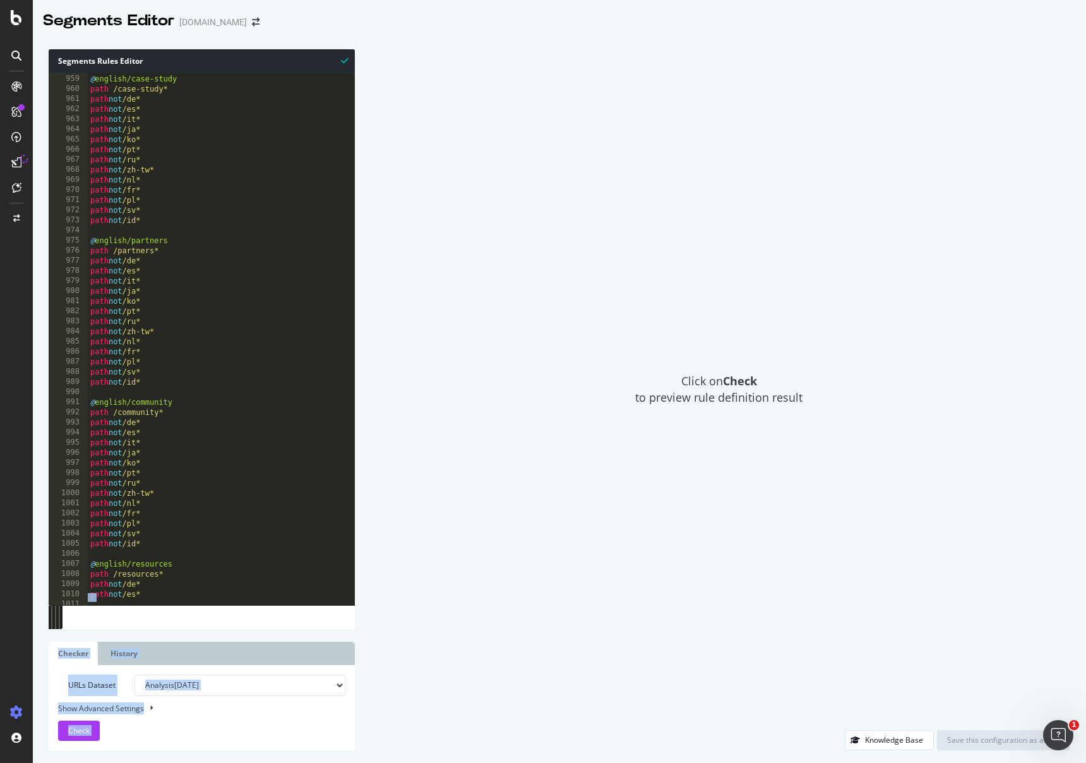
click at [352, 223] on div "Segments Rules Editor 958 959 960 961 962 963 964 965 966 967 968 969 970 971 9…" at bounding box center [559, 400] width 1053 height 726
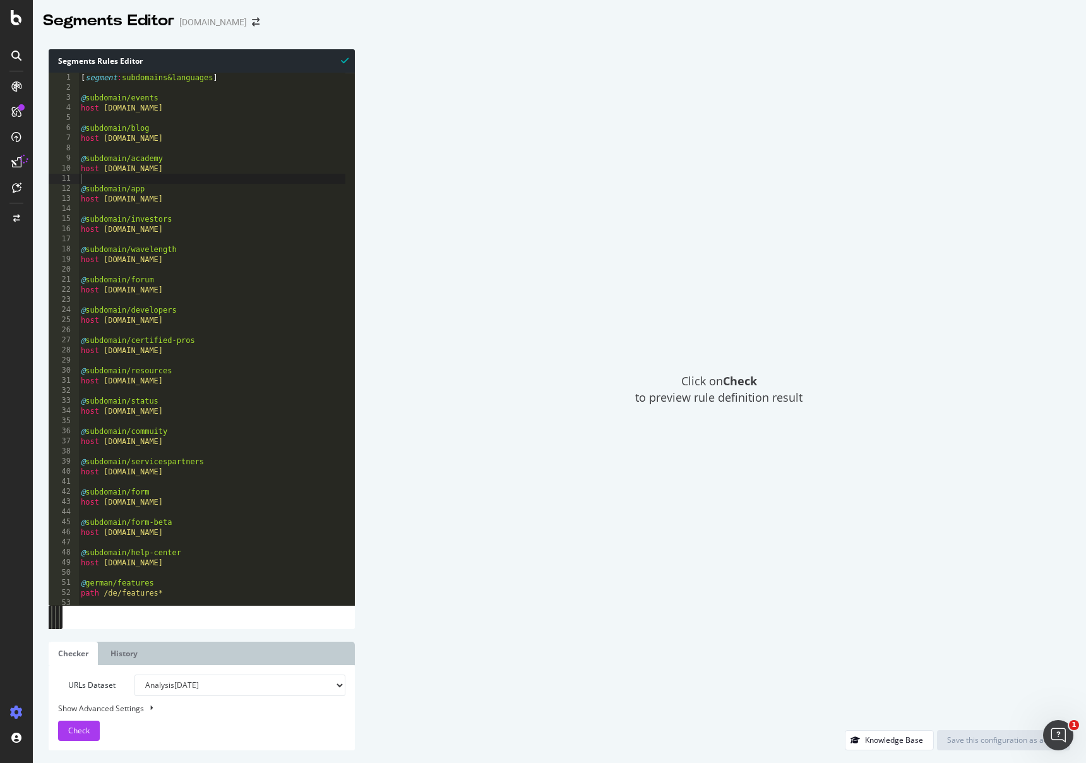
click at [210, 76] on div "[ segment : subdomains&languages ] @ subdomain/events host [DOMAIN_NAME] @ subd…" at bounding box center [305, 344] width 455 height 543
type textarea "URL [URL][DOMAIN_NAME] )"
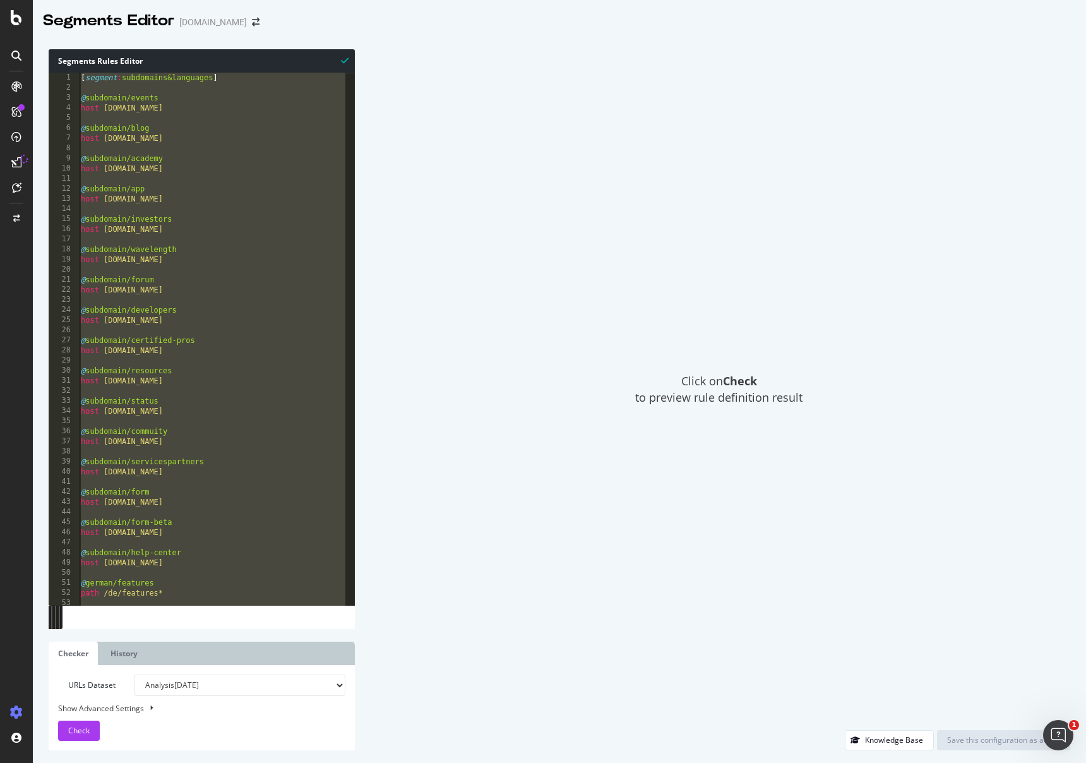
drag, startPoint x: 268, startPoint y: 88, endPoint x: 246, endPoint y: 85, distance: 23.0
click at [268, 88] on div "[ segment : subdomains&languages ] @ subdomain/events host [DOMAIN_NAME] @ subd…" at bounding box center [305, 344] width 455 height 543
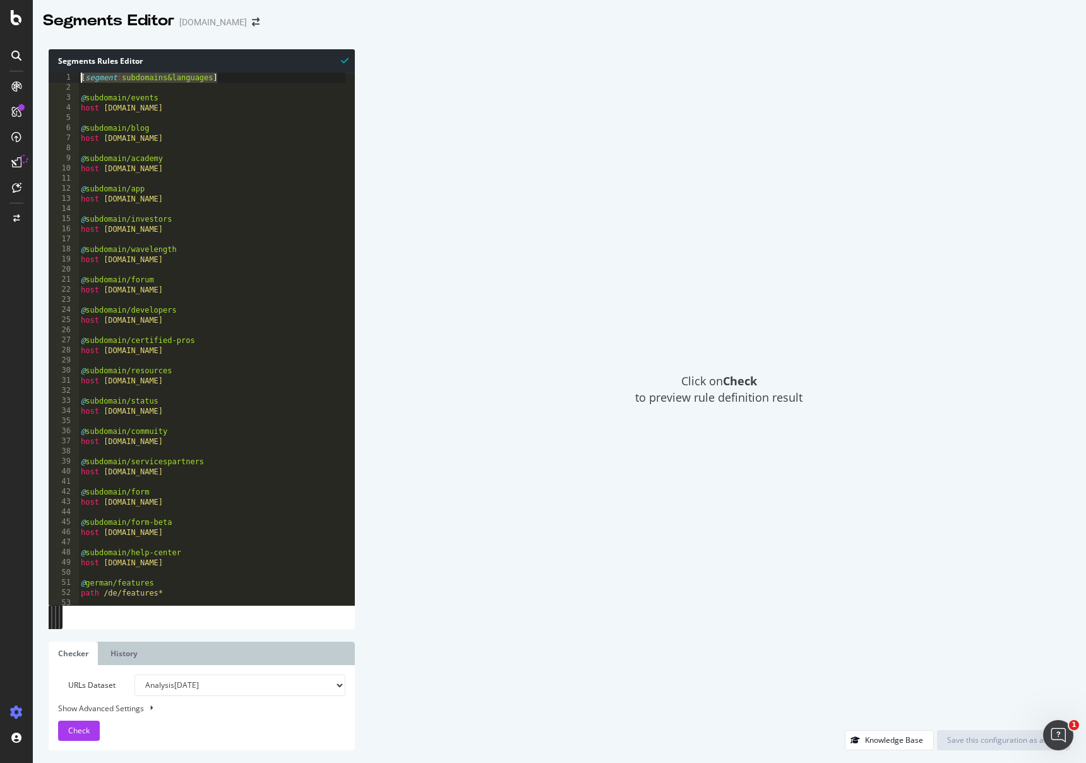
drag, startPoint x: 228, startPoint y: 79, endPoint x: 152, endPoint y: 89, distance: 77.1
click at [50, 73] on div "1 2 3 4 5 6 7 8 9 10 11 12 13 14 15 16 17 18 19 20 21 22 23 24 25 26 27 28 29 3…" at bounding box center [202, 339] width 306 height 532
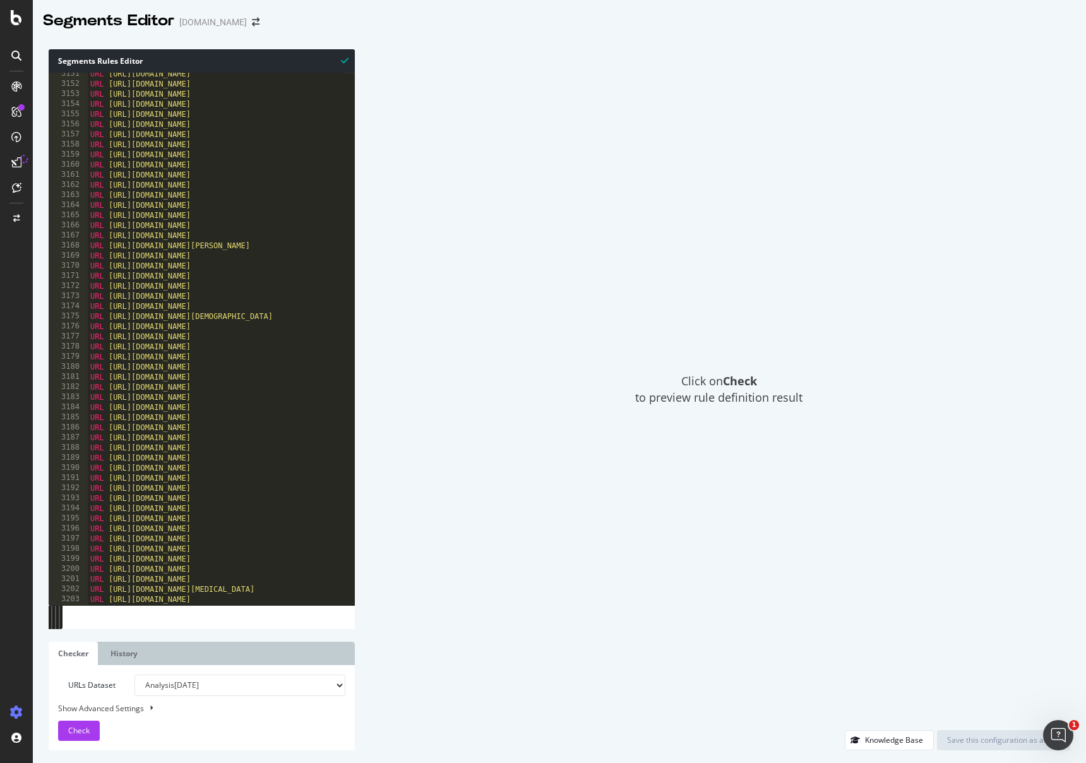
scroll to position [20172, 0]
click at [121, 594] on div at bounding box center [315, 599] width 455 height 13
type textarea ")"
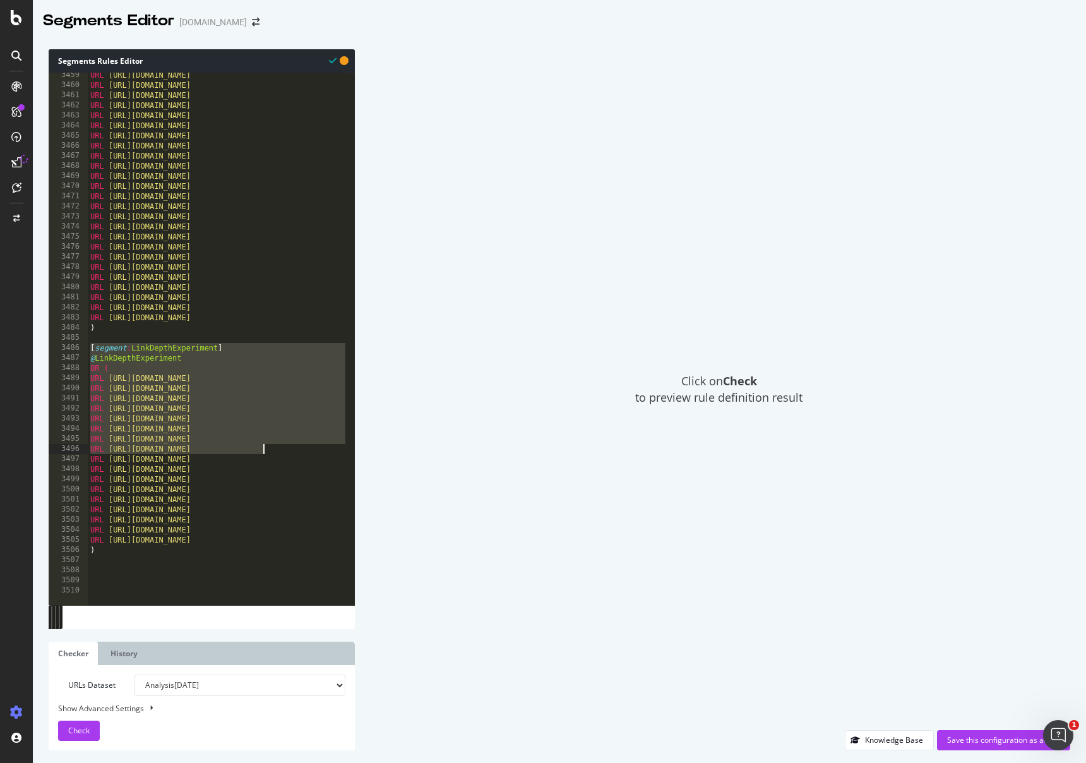
scroll to position [0, 0]
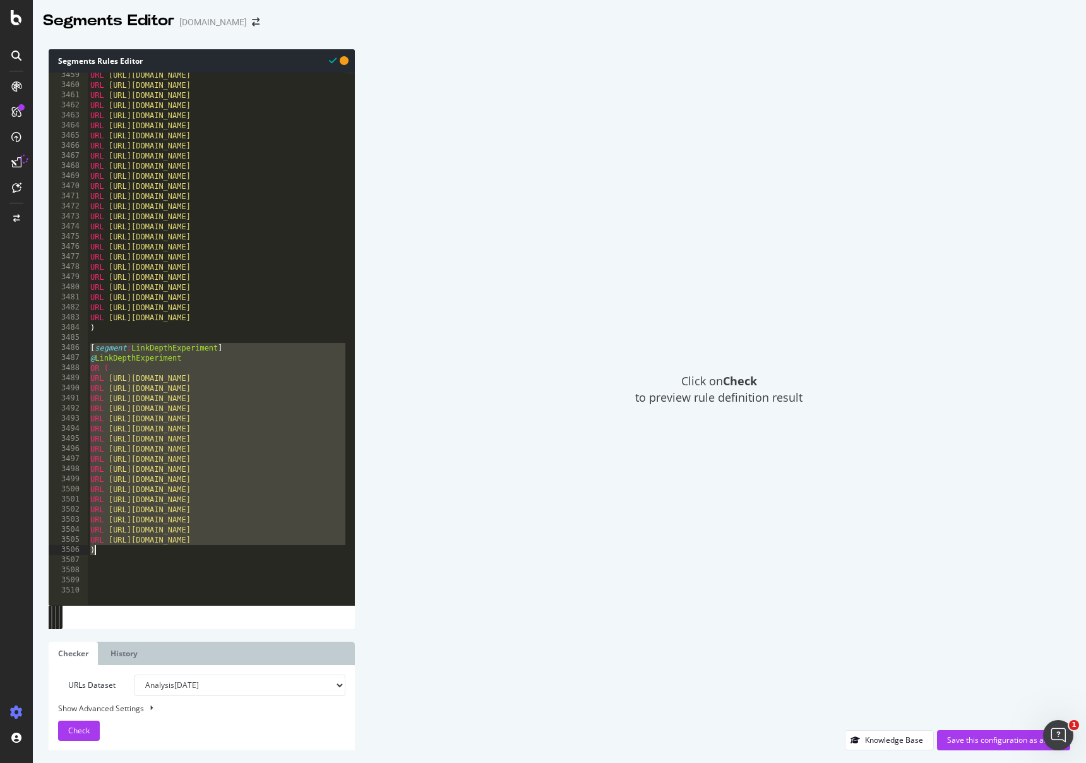
drag, startPoint x: 92, startPoint y: 347, endPoint x: 558, endPoint y: 546, distance: 506.5
click at [558, 546] on div "Segments Rules Editor 3459 3460 3461 3462 3463 3464 3465 3466 3467 3468 3469 34…" at bounding box center [559, 400] width 1053 height 726
type textarea "URL [URL][DOMAIN_NAME] )"
click at [193, 577] on div "URL [URL][DOMAIN_NAME] URL [URL][DOMAIN_NAME] URL [URL][DOMAIN_NAME] URL [URL][…" at bounding box center [315, 341] width 455 height 543
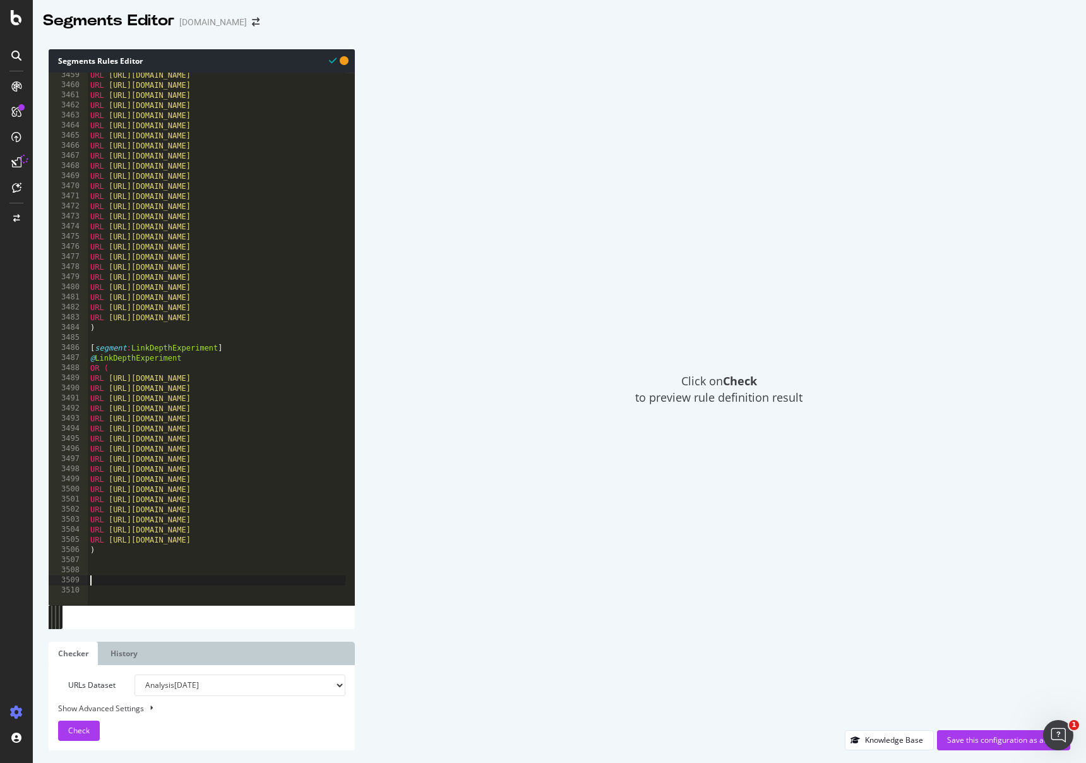
click at [196, 570] on div "URL [URL][DOMAIN_NAME] URL [URL][DOMAIN_NAME] URL [URL][DOMAIN_NAME] URL [URL][…" at bounding box center [315, 341] width 455 height 543
paste textarea ")"
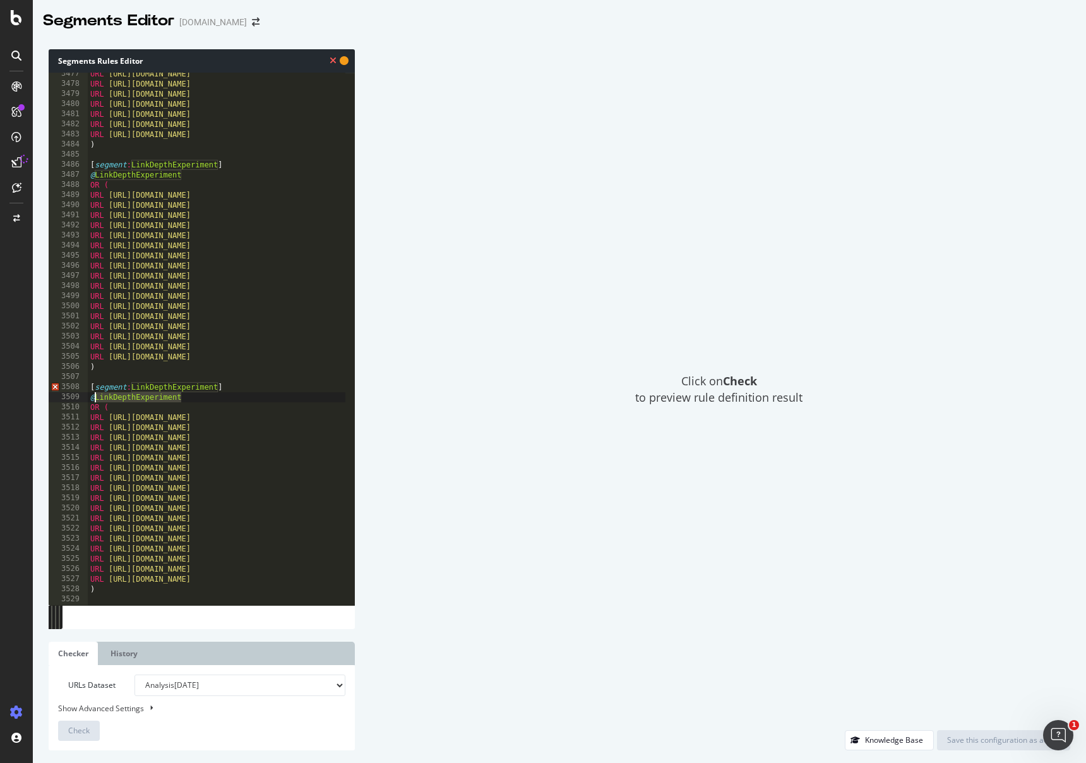
drag, startPoint x: 155, startPoint y: 402, endPoint x: 96, endPoint y: 399, distance: 59.5
click at [96, 399] on div "URL [URL][DOMAIN_NAME] URL [URL][DOMAIN_NAME] URL [URL][DOMAIN_NAME] URL [URL][…" at bounding box center [315, 340] width 455 height 543
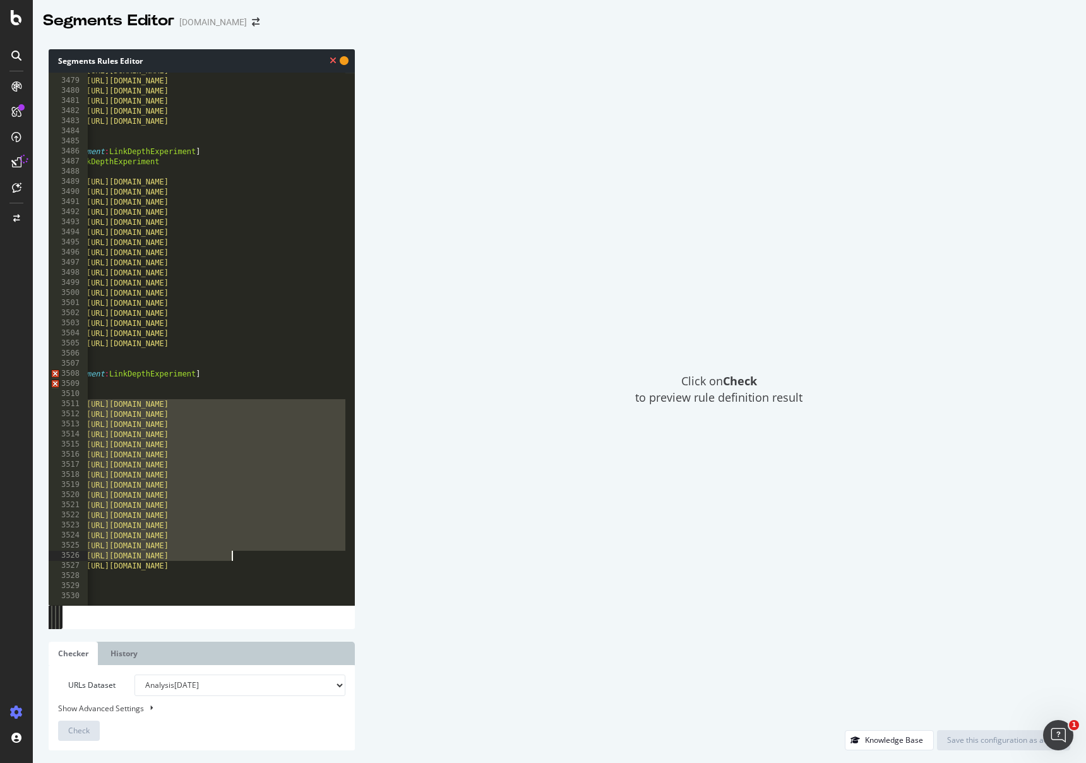
drag, startPoint x: 93, startPoint y: 404, endPoint x: -3, endPoint y: 508, distance: 141.3
click at [0, 508] on html "Segments Editor [DOMAIN_NAME] Segments Rules Editor @ 3478 3479 3480 3481 3482 …" at bounding box center [543, 381] width 1086 height 763
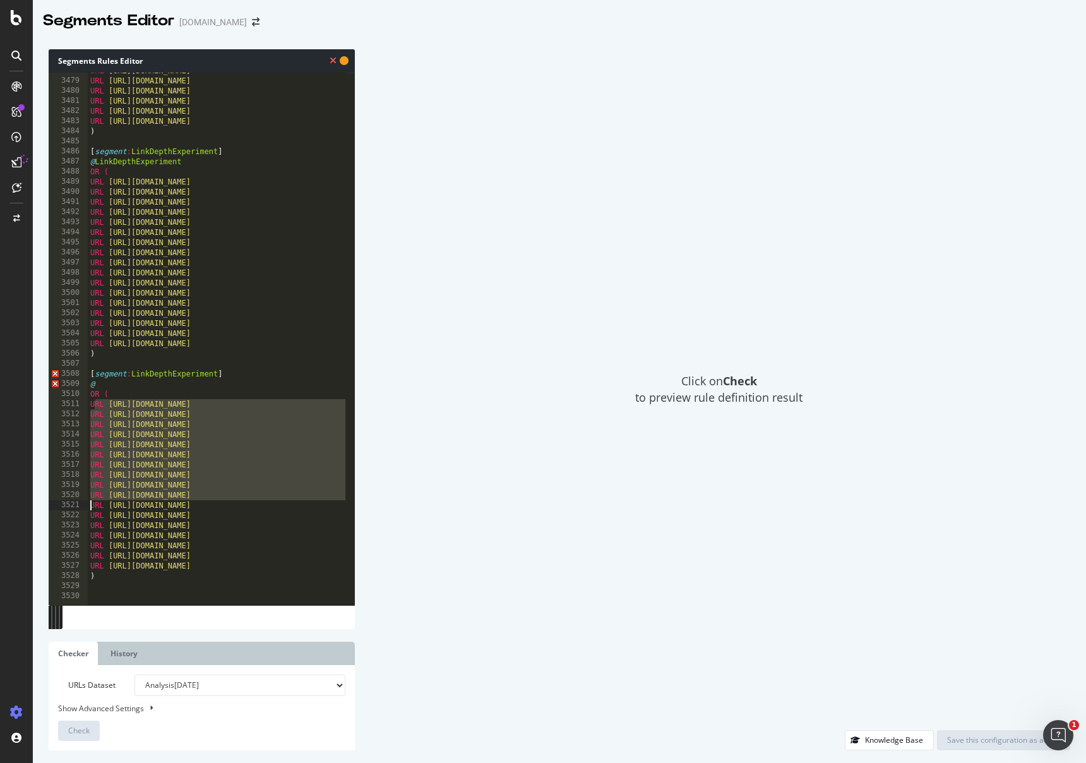
click at [198, 488] on div "URL [URL][DOMAIN_NAME] URL [URL][DOMAIN_NAME] URL [URL][DOMAIN_NAME] URL [URL][…" at bounding box center [315, 337] width 455 height 543
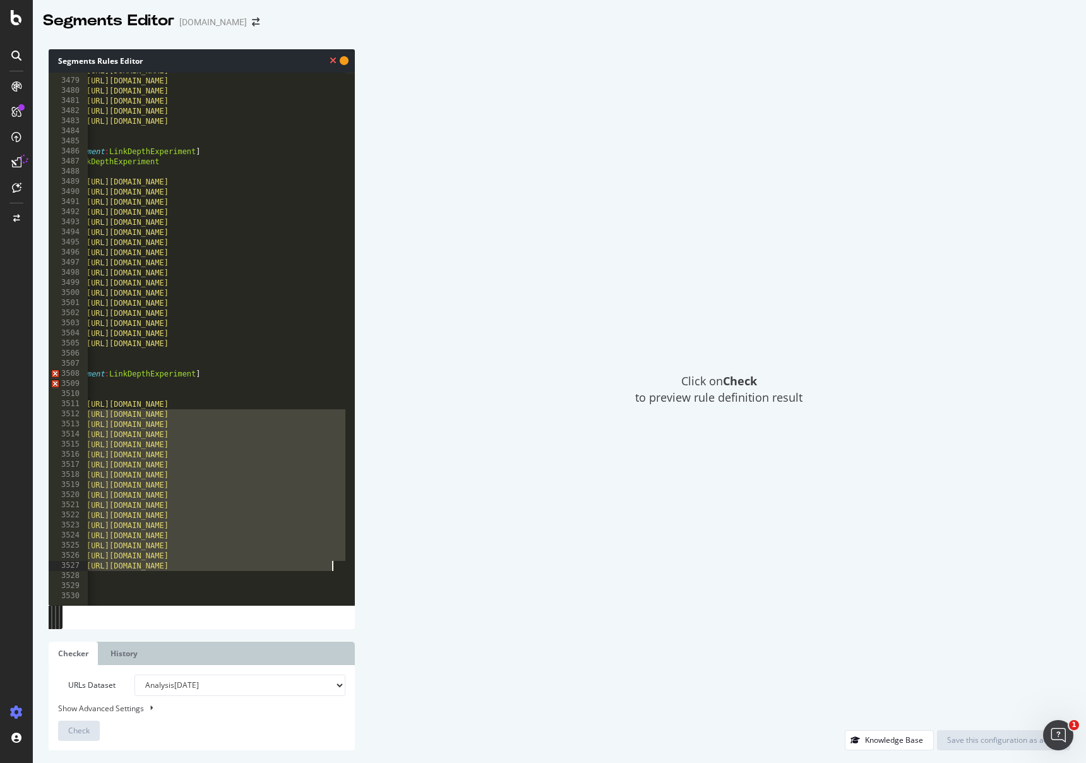
drag, startPoint x: 110, startPoint y: 415, endPoint x: 441, endPoint y: 568, distance: 365.1
click at [441, 568] on div "Segments Rules Editor URL [URL][DOMAIN_NAME] 3478 3479 3480 3481 3482 3483 3484…" at bounding box center [559, 400] width 1053 height 726
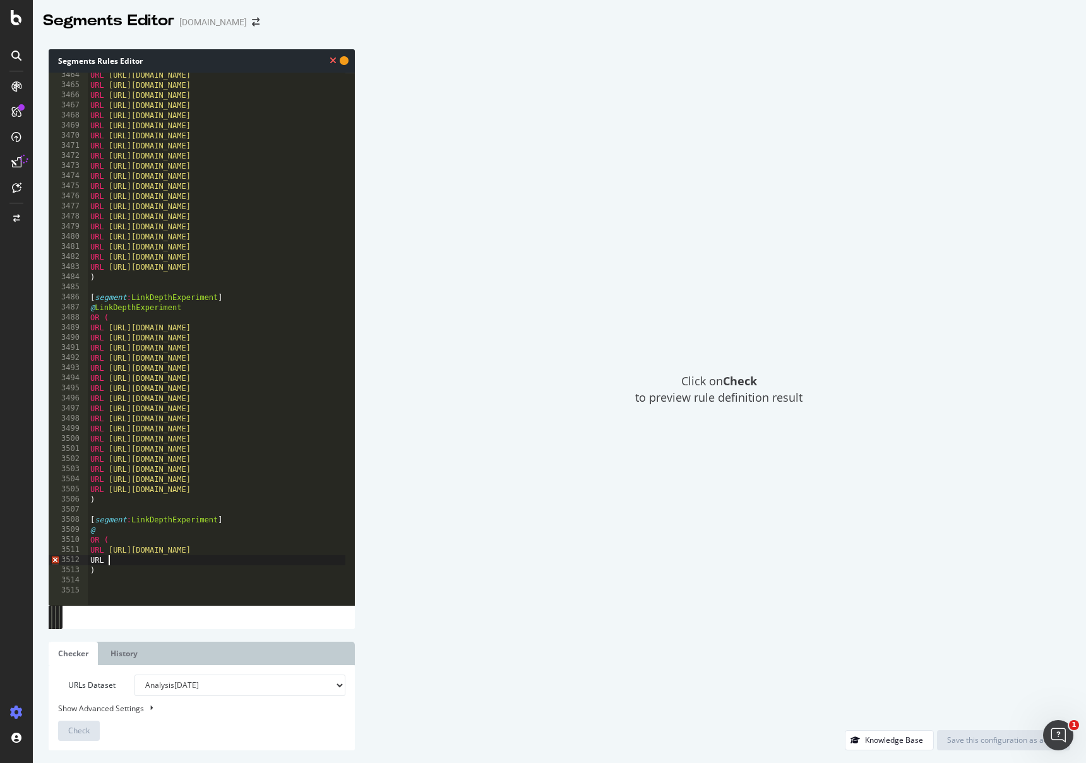
click at [269, 527] on div "URL [URL][DOMAIN_NAME] URL [URL][DOMAIN_NAME] URL [URL][DOMAIN_NAME] URL [URL][…" at bounding box center [315, 341] width 455 height 543
click at [209, 546] on div "URL [URL][DOMAIN_NAME] URL [URL][DOMAIN_NAME] URL [URL][DOMAIN_NAME] URL [URL][…" at bounding box center [315, 341] width 455 height 543
click at [121, 549] on div "URL [URL][DOMAIN_NAME] URL [URL][DOMAIN_NAME] URL [URL][DOMAIN_NAME] URL [URL][…" at bounding box center [315, 341] width 455 height 543
click at [118, 535] on div "URL [URL][DOMAIN_NAME] URL [URL][DOMAIN_NAME] URL [URL][DOMAIN_NAME] URL [URL][…" at bounding box center [315, 341] width 455 height 543
click at [186, 515] on div "URL [URL][DOMAIN_NAME] URL [URL][DOMAIN_NAME] URL [URL][DOMAIN_NAME] URL [URL][…" at bounding box center [315, 341] width 455 height 543
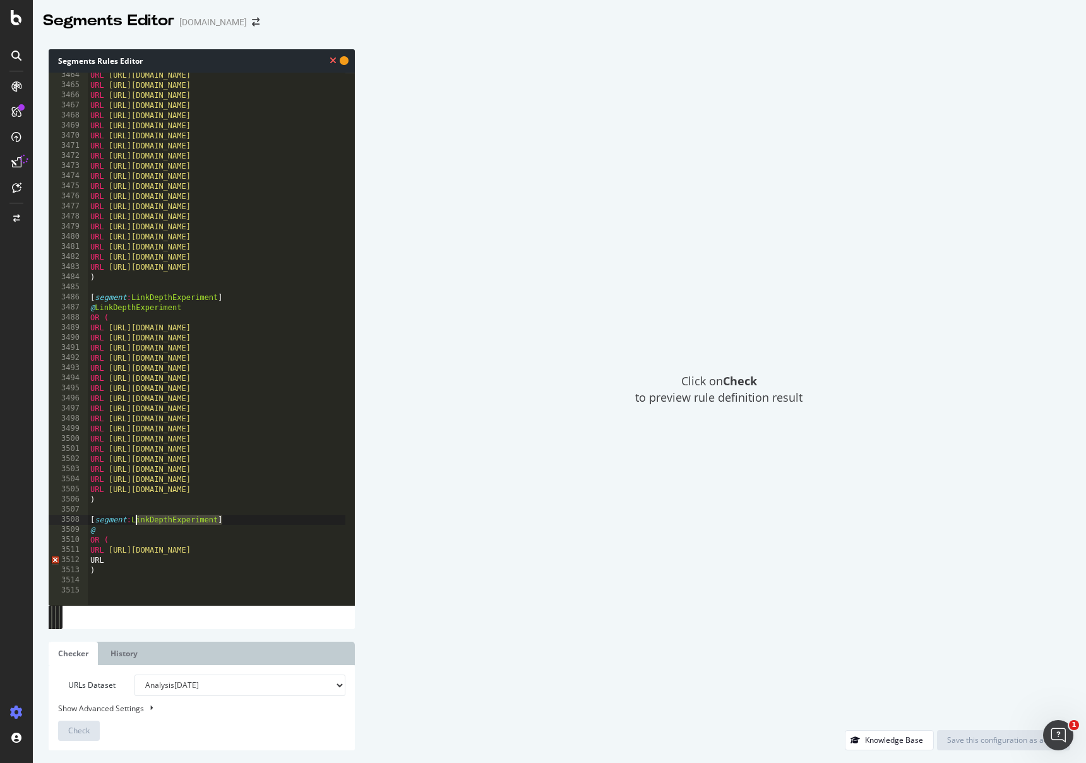
drag, startPoint x: 218, startPoint y: 520, endPoint x: 134, endPoint y: 522, distance: 84.0
click at [134, 522] on div "URL [URL][DOMAIN_NAME] URL [URL][DOMAIN_NAME] URL [URL][DOMAIN_NAME] URL [URL][…" at bounding box center [315, 341] width 455 height 543
click at [170, 520] on div "URL [URL][DOMAIN_NAME] URL [URL][DOMAIN_NAME] URL [URL][DOMAIN_NAME] URL [URL][…" at bounding box center [315, 341] width 455 height 543
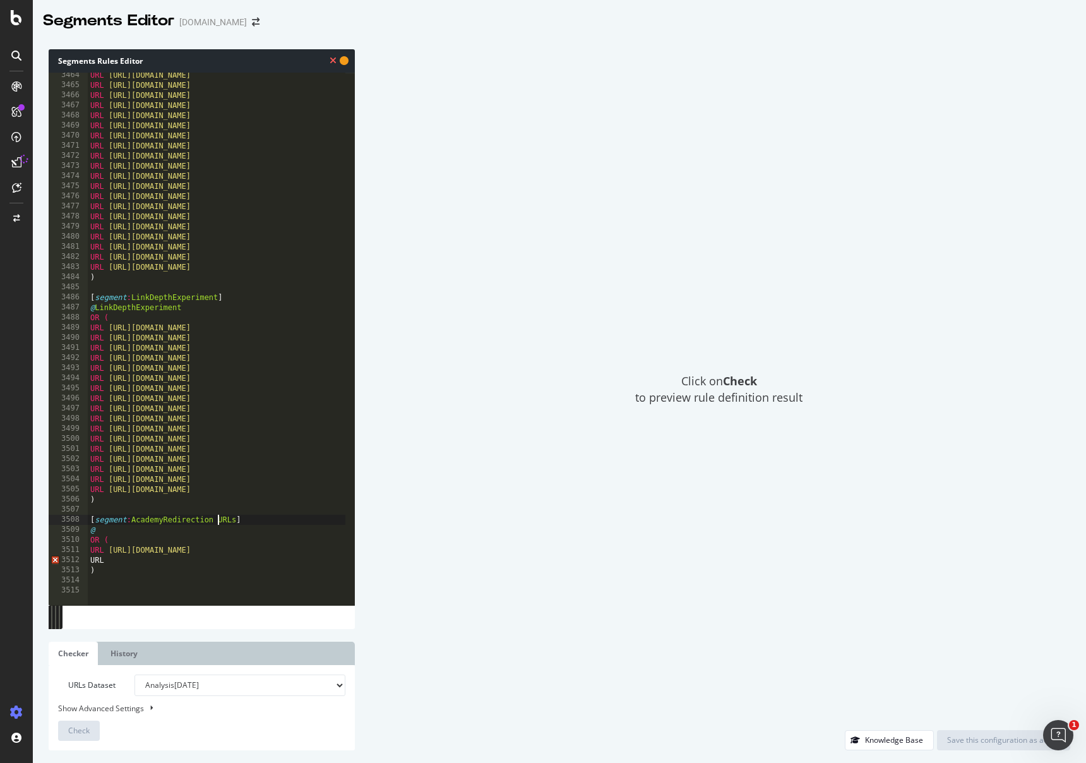
click at [217, 523] on div "URL [URL][DOMAIN_NAME] URL [URL][DOMAIN_NAME] URL [URL][DOMAIN_NAME] URL [URL][…" at bounding box center [315, 341] width 455 height 543
drag, startPoint x: 219, startPoint y: 519, endPoint x: 131, endPoint y: 521, distance: 87.8
click at [131, 521] on div "URL [URL][DOMAIN_NAME] URL [URL][DOMAIN_NAME] URL [URL][DOMAIN_NAME] URL [URL][…" at bounding box center [315, 341] width 455 height 543
click at [126, 535] on div "URL [URL][DOMAIN_NAME] URL [URL][DOMAIN_NAME] URL [URL][DOMAIN_NAME] URL [URL][…" at bounding box center [315, 341] width 455 height 543
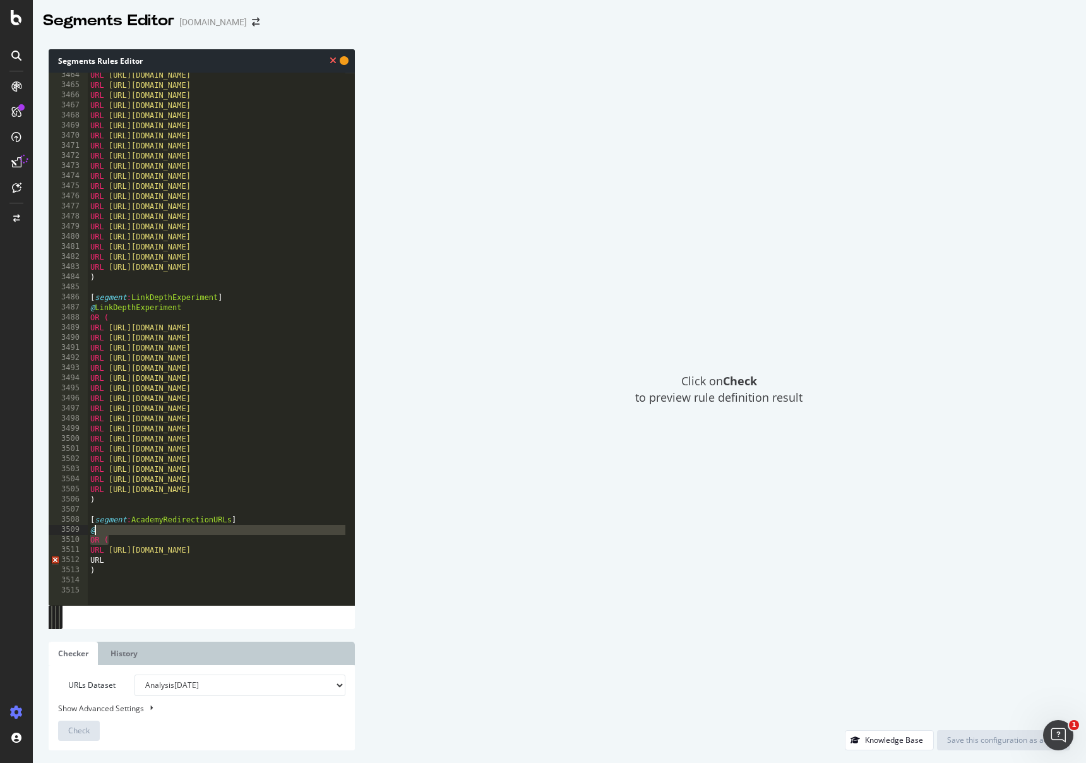
click at [127, 531] on div "URL [URL][DOMAIN_NAME] URL [URL][DOMAIN_NAME] URL [URL][DOMAIN_NAME] URL [URL][…" at bounding box center [315, 341] width 455 height 543
paste textarea "AcademyRedirectionURLs"
click at [129, 563] on div "URL [URL][DOMAIN_NAME] URL [URL][DOMAIN_NAME] URL [URL][DOMAIN_NAME] URL [URL][…" at bounding box center [315, 341] width 455 height 543
drag, startPoint x: 108, startPoint y: 555, endPoint x: 88, endPoint y: 552, distance: 19.8
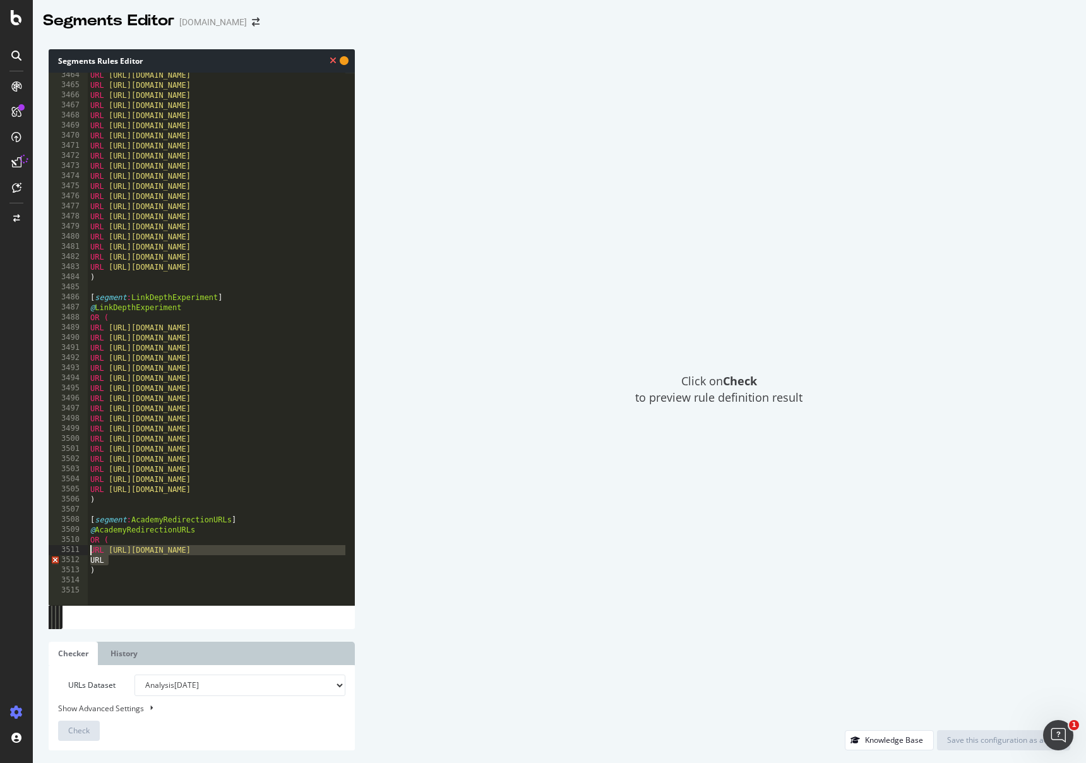
click at [88, 552] on div "URL [URL][DOMAIN_NAME] URL [URL][DOMAIN_NAME] URL [URL][DOMAIN_NAME] URL [URL][…" at bounding box center [315, 341] width 455 height 543
paste textarea "[DOMAIN_NAME][URL]"
type textarea "URL [URL][DOMAIN_NAME]"
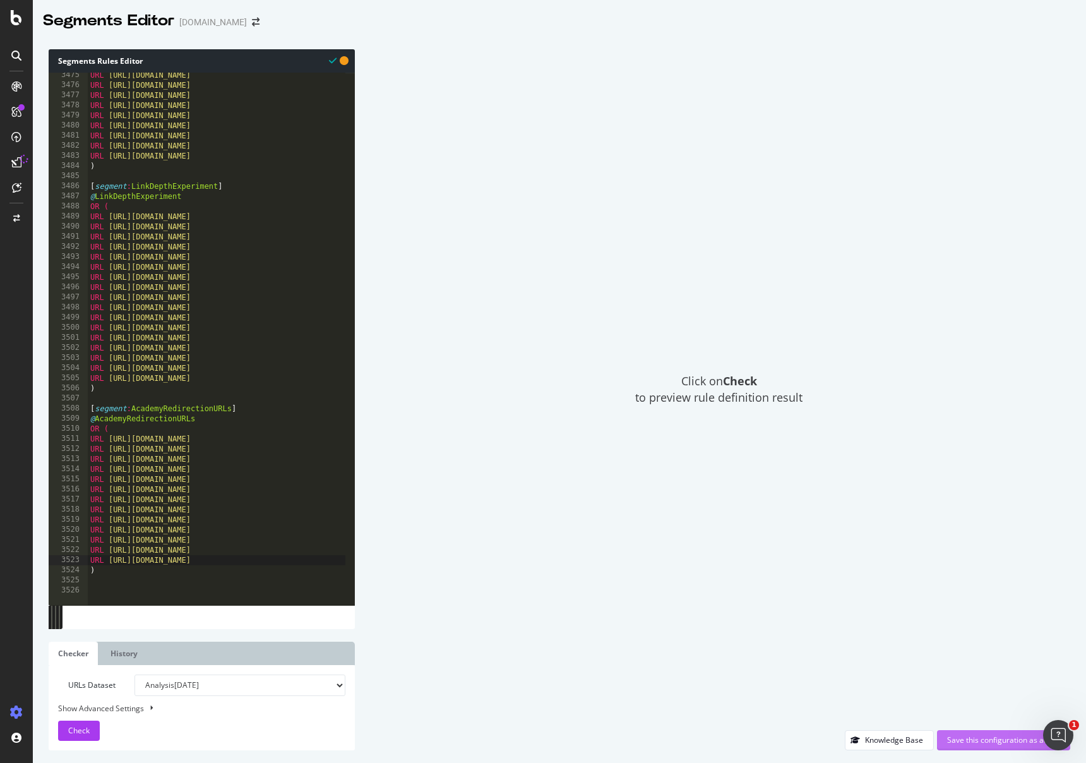
click at [978, 746] on div "Save this configuration as active" at bounding box center [1003, 740] width 113 height 19
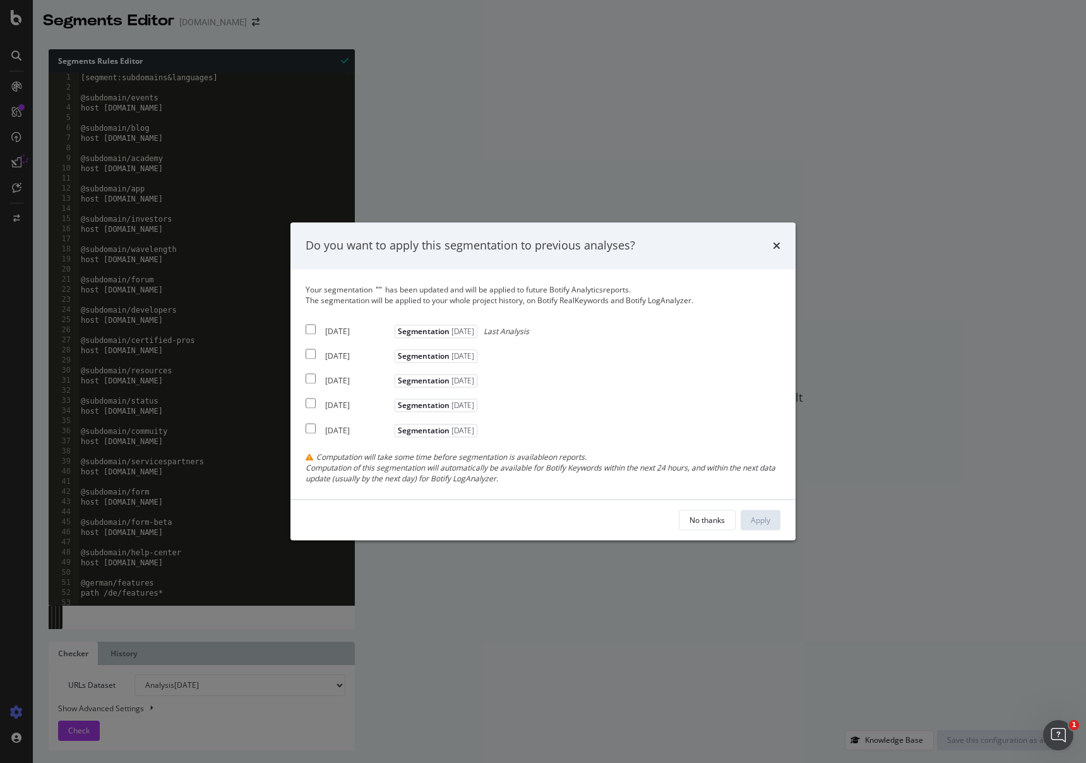
click at [333, 334] on div "[DATE]" at bounding box center [358, 331] width 66 height 11
checkbox input "true"
click at [765, 517] on div "Apply" at bounding box center [761, 520] width 20 height 11
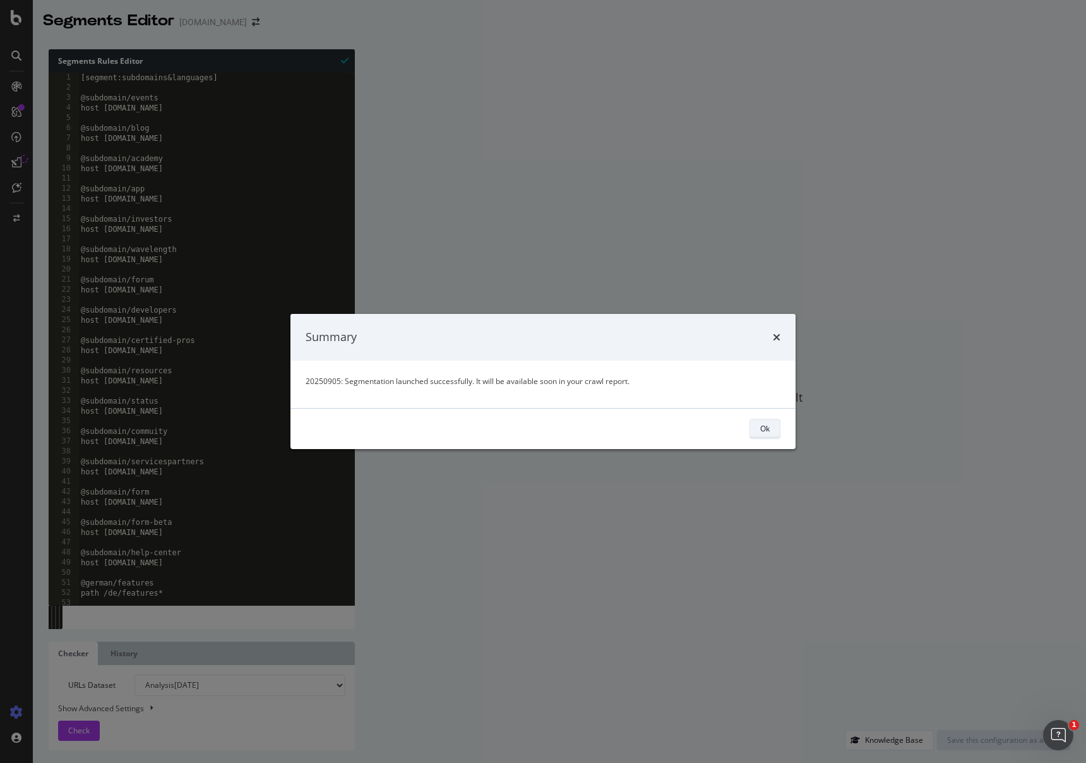
click at [751, 428] on button "Ok" at bounding box center [765, 429] width 31 height 20
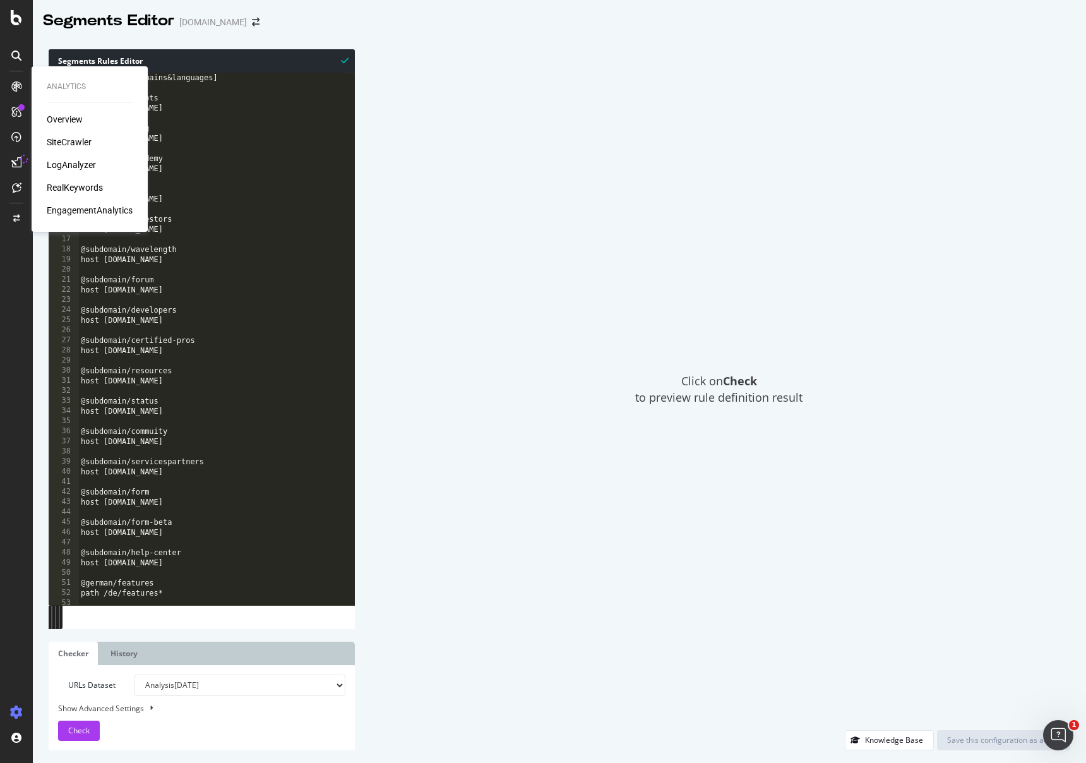
click at [74, 119] on div "Overview" at bounding box center [65, 119] width 36 height 13
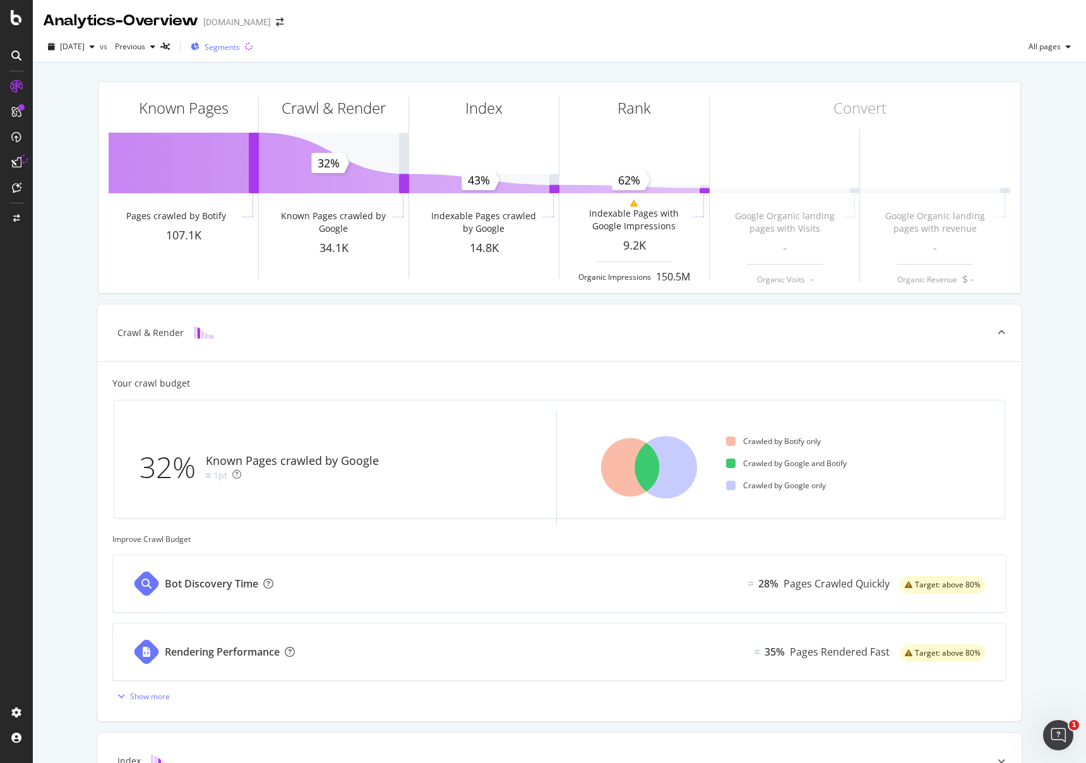
click at [240, 47] on span "Segments" at bounding box center [222, 47] width 35 height 11
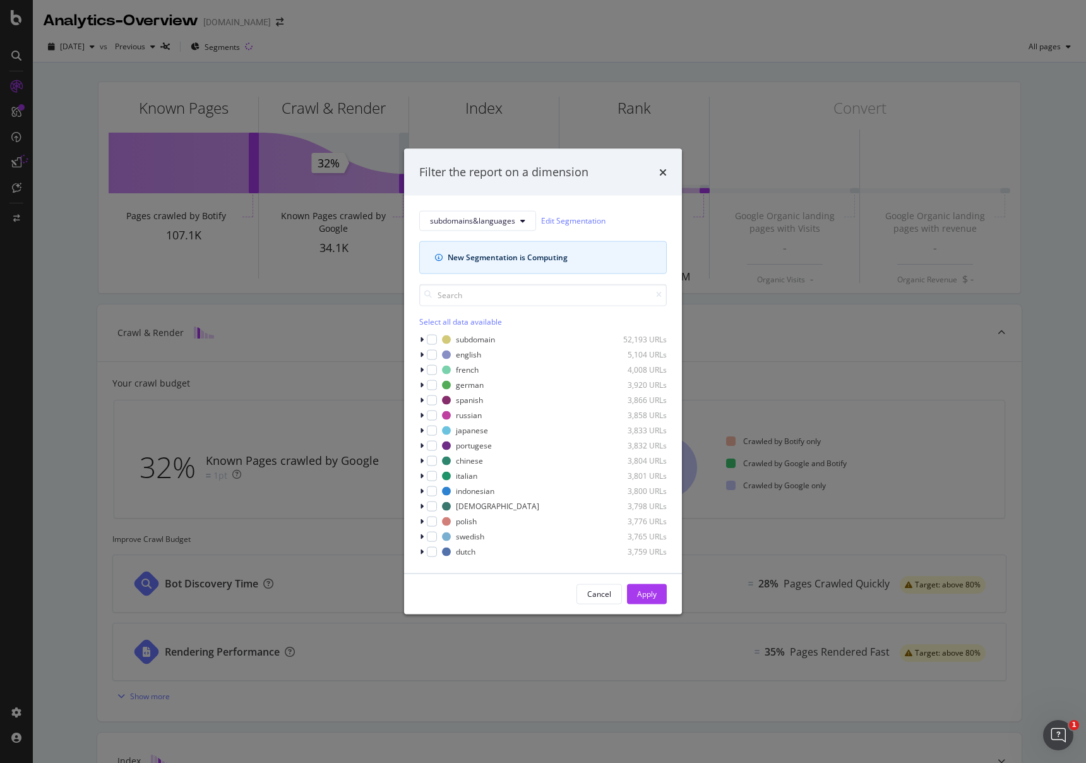
click at [836, 194] on div "Filter the report on a dimension subdomains&languages Edit Segmentation New Seg…" at bounding box center [543, 381] width 1086 height 763
